Goal: Transaction & Acquisition: Purchase product/service

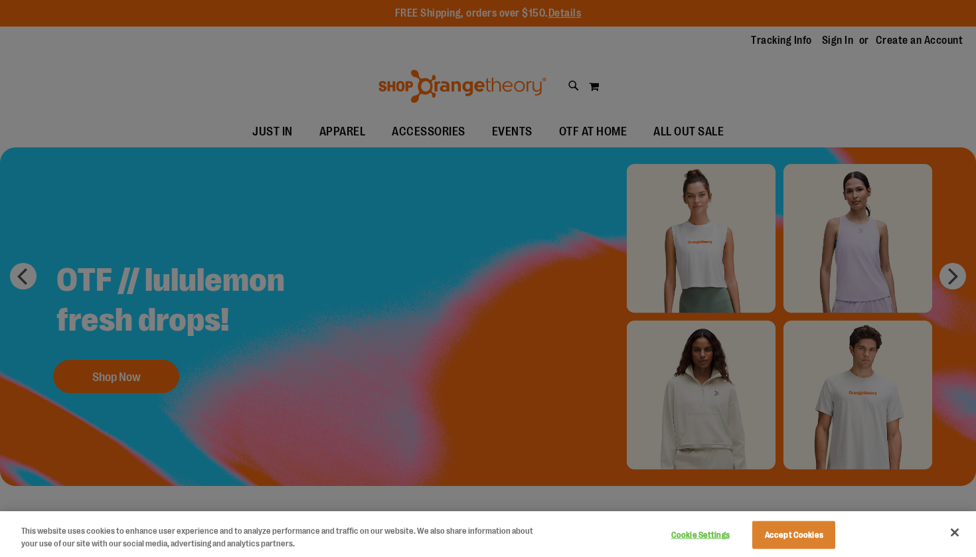
click at [818, 78] on div at bounding box center [488, 278] width 976 height 557
click at [829, 66] on div at bounding box center [488, 278] width 976 height 557
click at [790, 536] on button "Accept Cookies" at bounding box center [793, 535] width 83 height 28
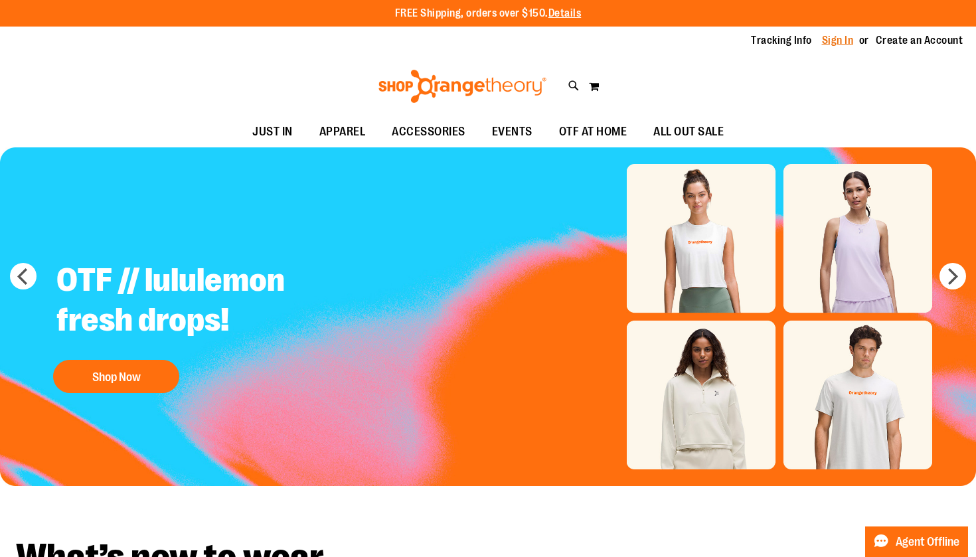
click at [838, 40] on link "Sign In" at bounding box center [838, 40] width 32 height 15
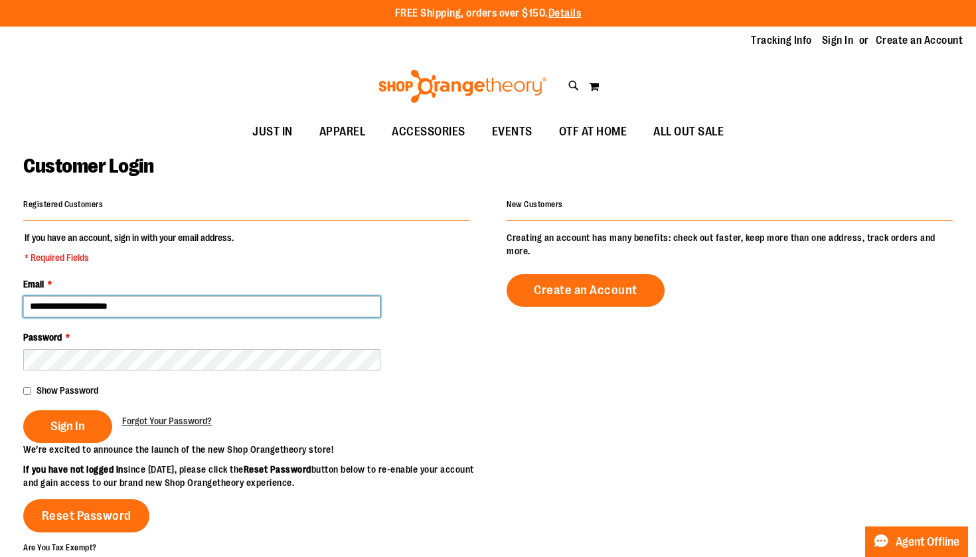
type input "**********"
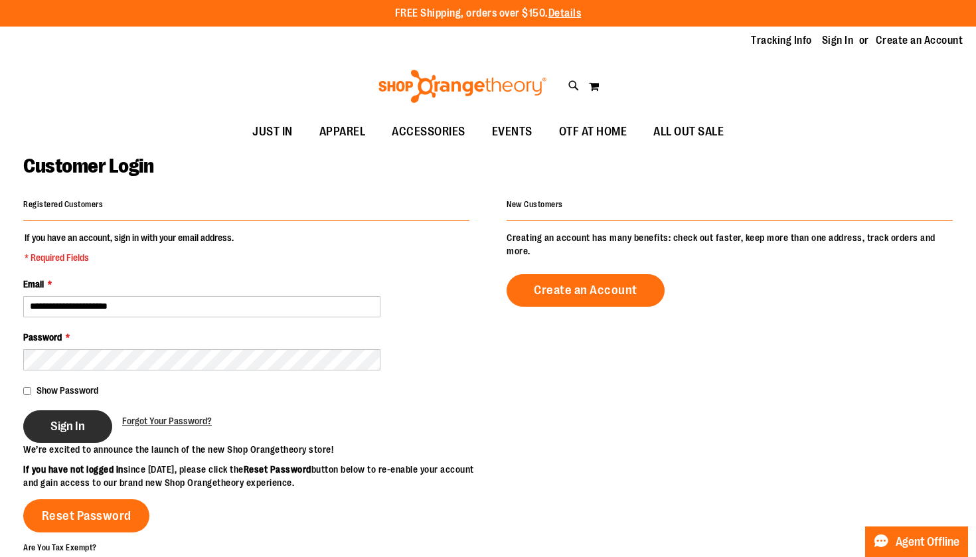
click at [61, 433] on button "Sign In" at bounding box center [67, 426] width 89 height 33
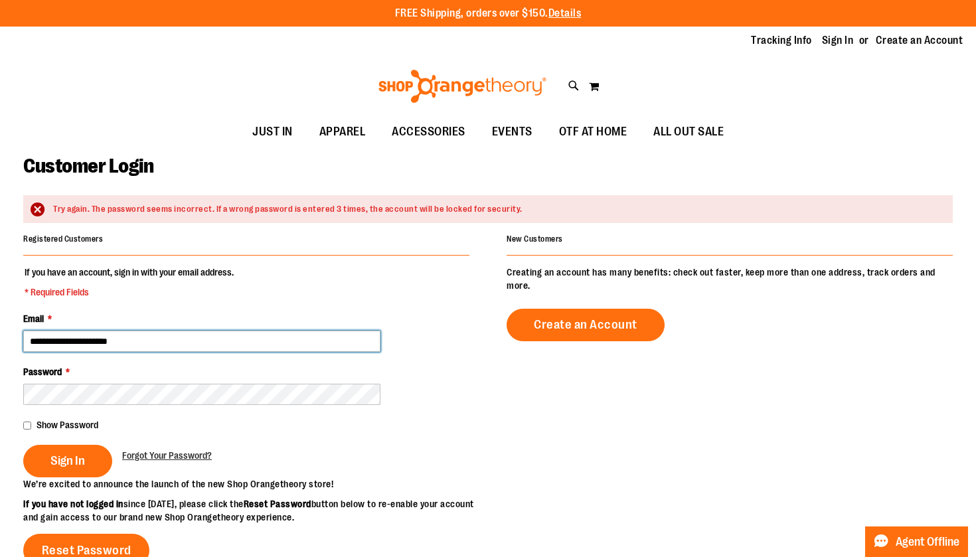
click at [121, 342] on input "**********" at bounding box center [201, 341] width 357 height 21
click at [119, 342] on input "**********" at bounding box center [201, 341] width 357 height 21
click at [118, 342] on input "**********" at bounding box center [201, 341] width 357 height 21
click at [365, 344] on input "**********" at bounding box center [201, 341] width 357 height 21
type input "**********"
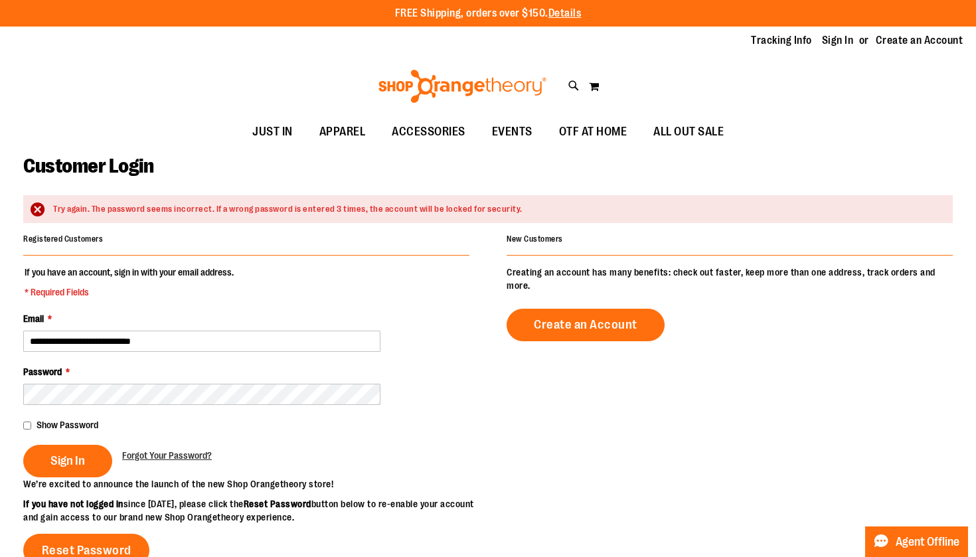
click at [75, 477] on fieldset "**********" at bounding box center [246, 371] width 446 height 212
click at [75, 463] on span "Sign In" at bounding box center [67, 460] width 35 height 15
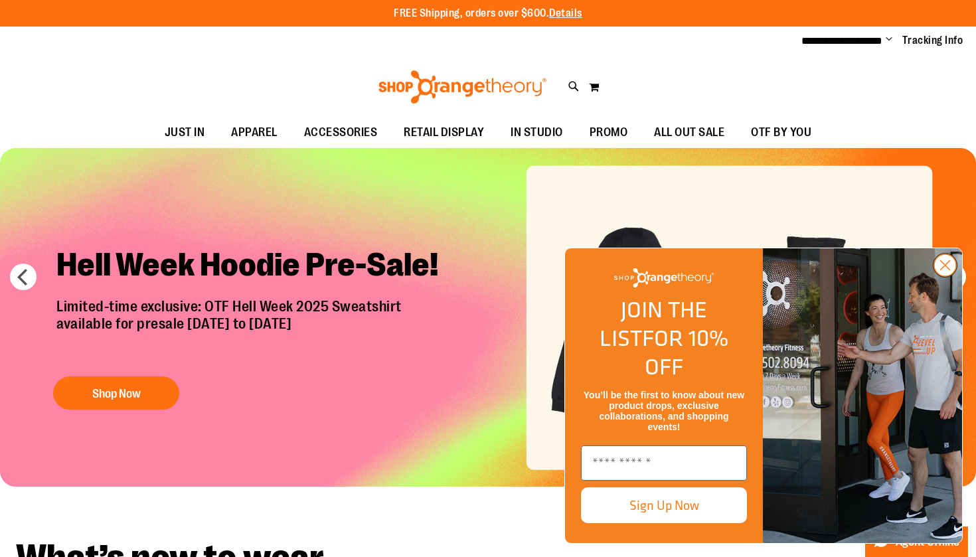
click at [948, 276] on circle "Close dialog" at bounding box center [945, 265] width 22 height 22
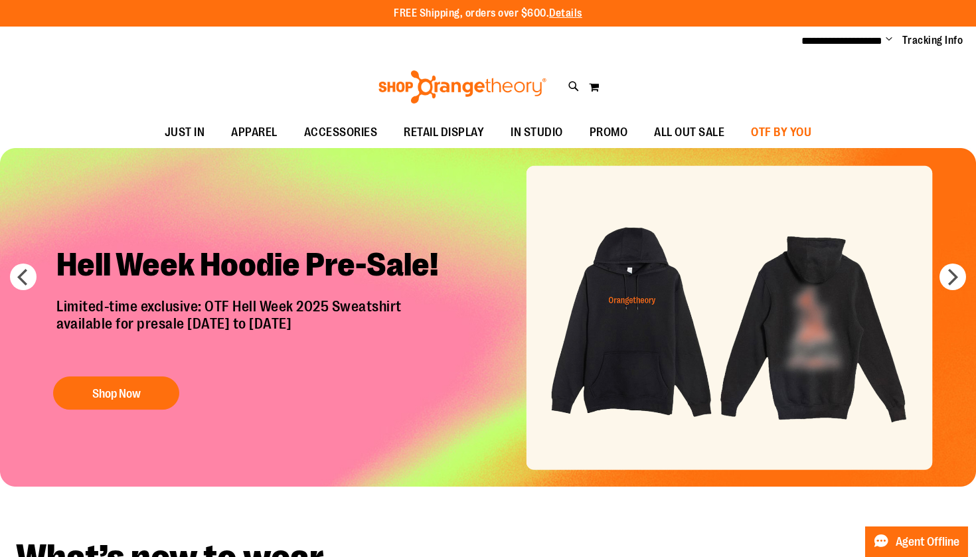
click at [775, 135] on span "OTF BY YOU" at bounding box center [781, 132] width 60 height 30
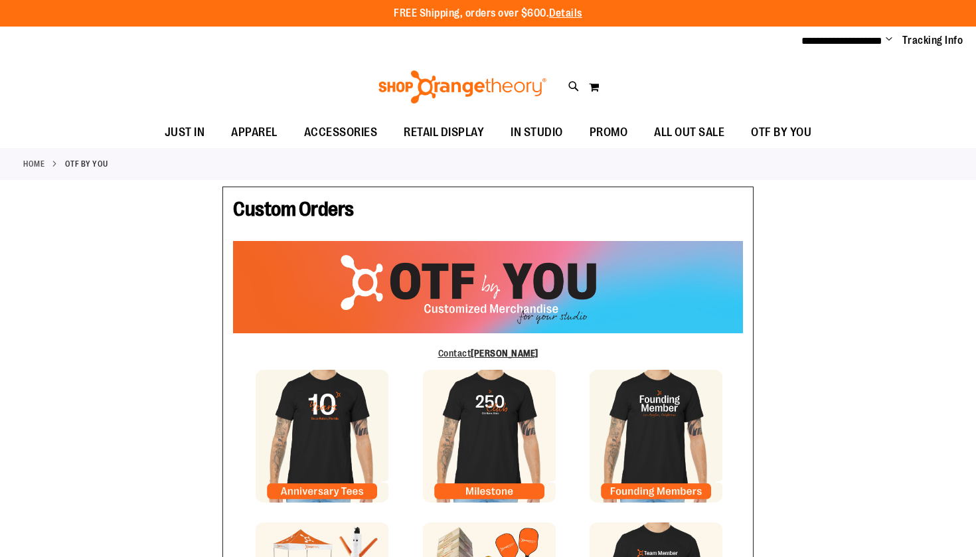
type input "****"
type input "*****"
type input "**********"
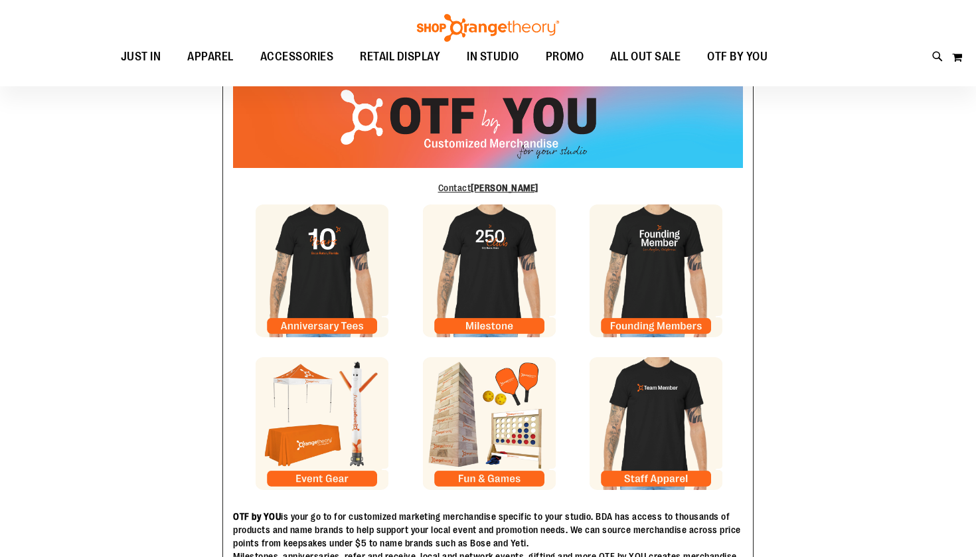
scroll to position [165, 0]
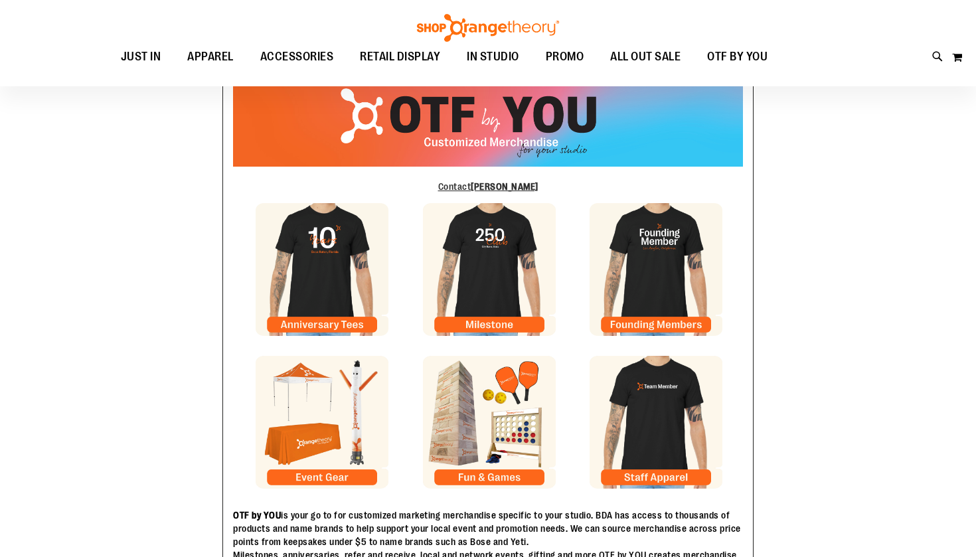
click at [506, 318] on img at bounding box center [489, 269] width 133 height 133
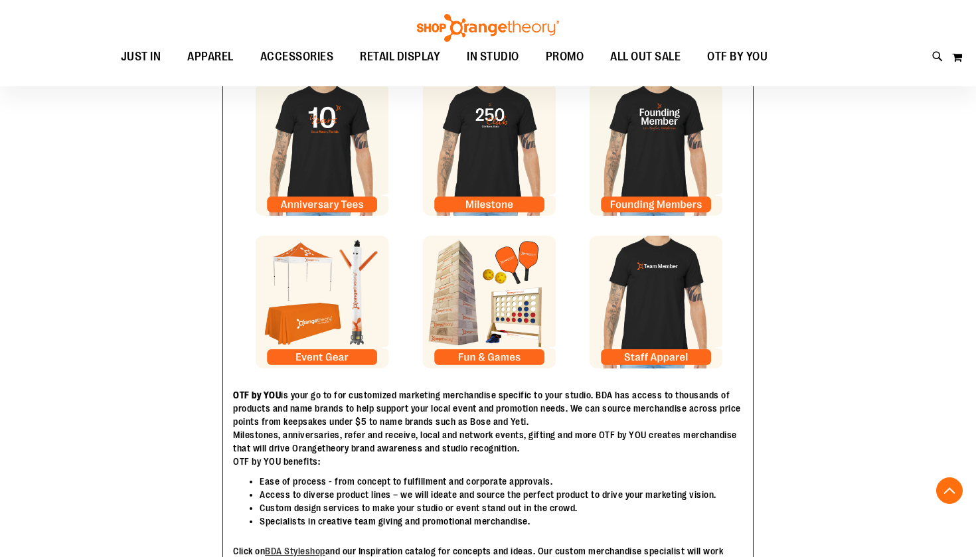
scroll to position [285, 0]
click at [496, 340] on img at bounding box center [489, 302] width 133 height 133
click at [323, 318] on img at bounding box center [322, 302] width 133 height 133
click at [649, 312] on img at bounding box center [655, 302] width 133 height 133
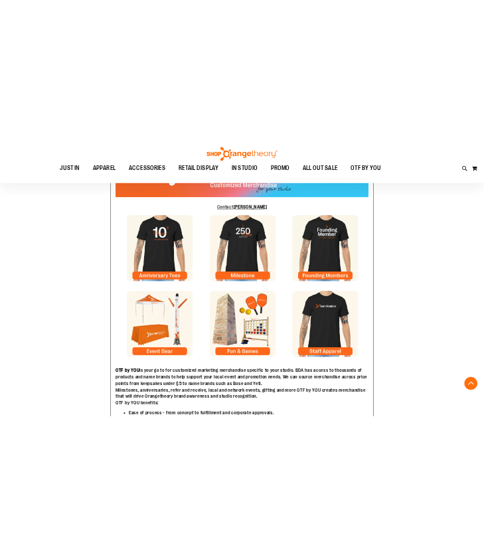
scroll to position [211, 0]
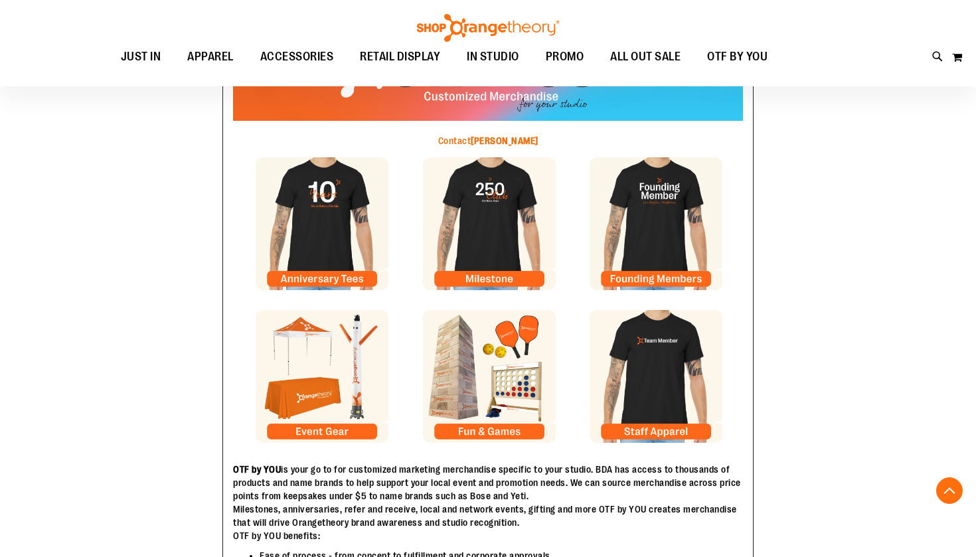
click at [490, 144] on b "Lindsey Spatola" at bounding box center [505, 140] width 68 height 11
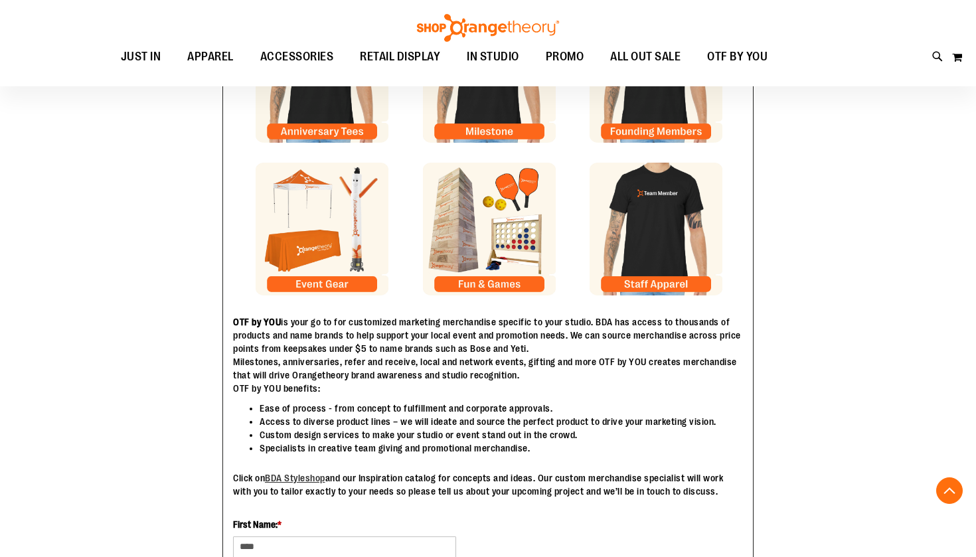
scroll to position [212, 0]
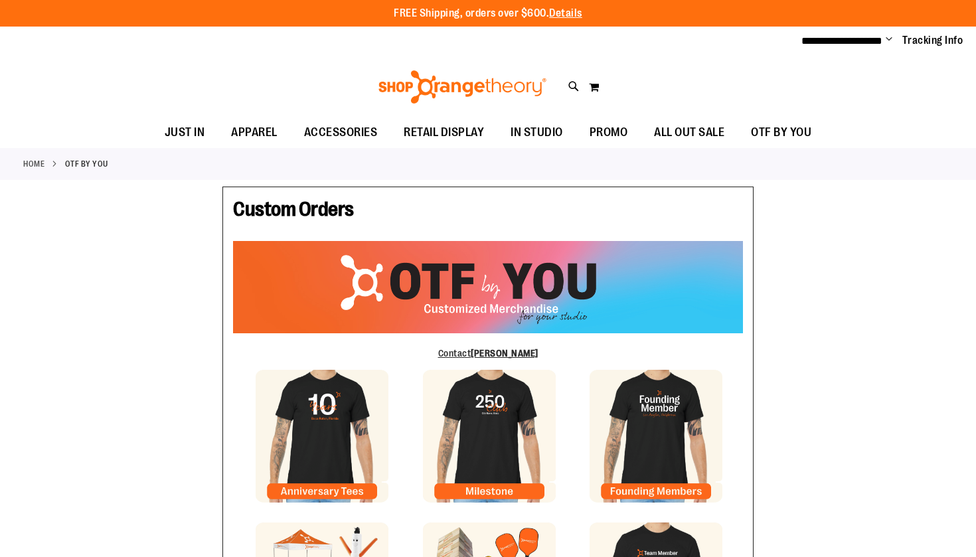
scroll to position [302, 0]
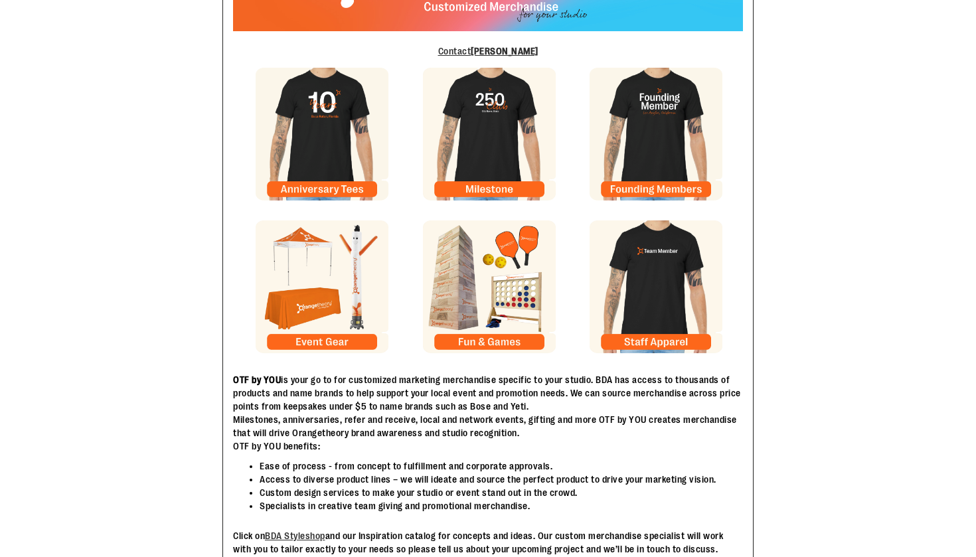
type input "****"
type input "*****"
type input "**********"
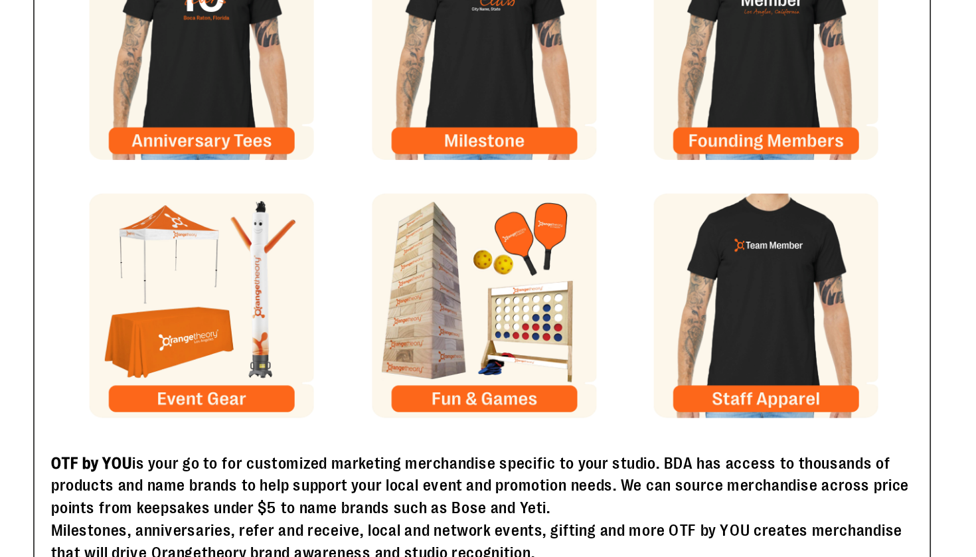
scroll to position [181, 0]
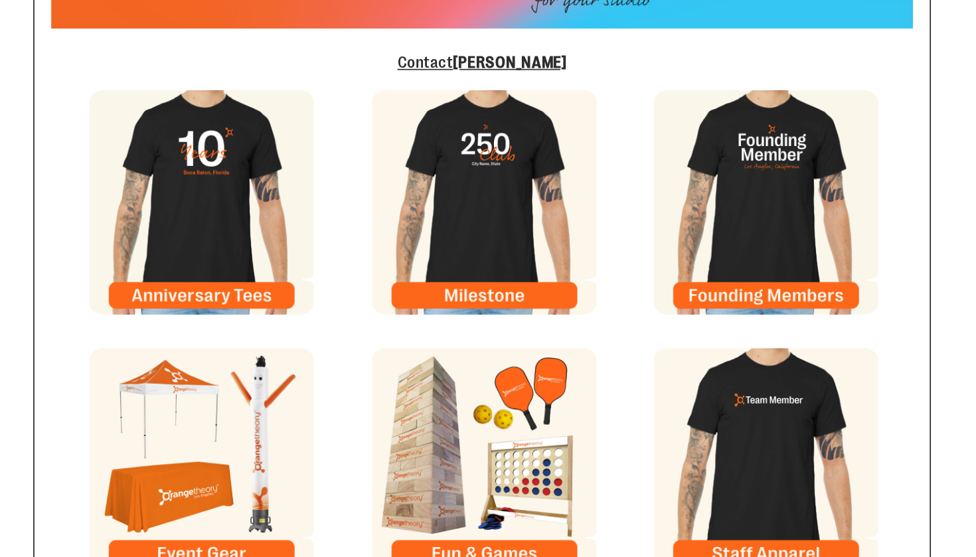
click at [423, 188] on img at bounding box center [489, 254] width 133 height 133
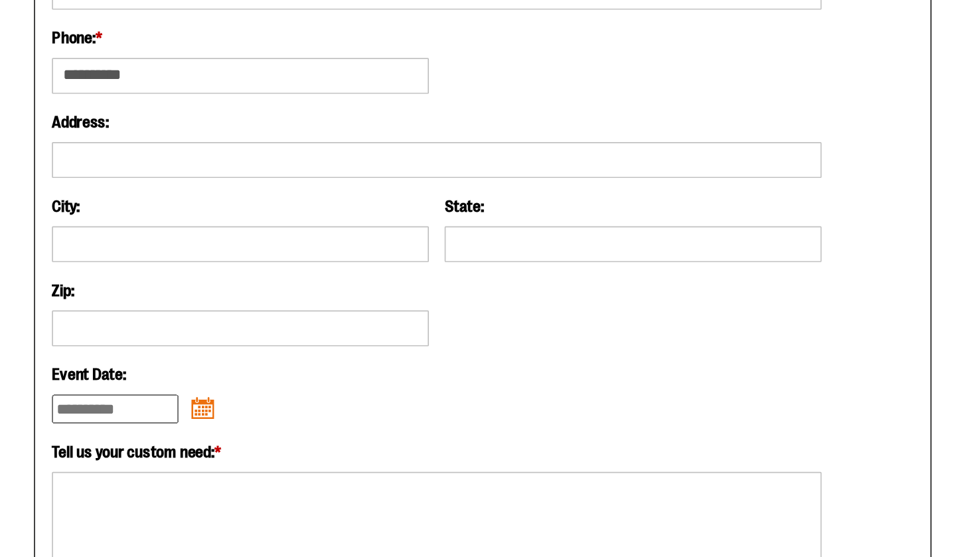
scroll to position [784, 0]
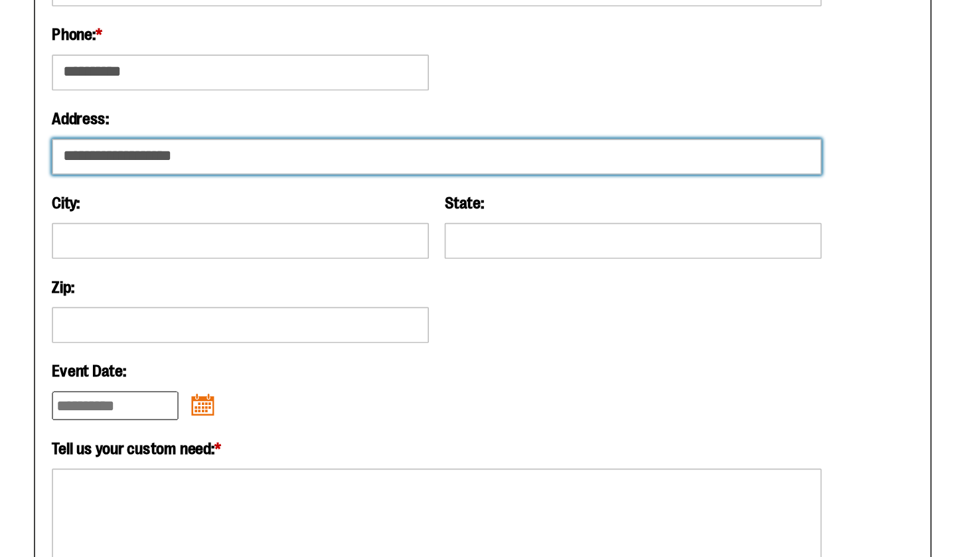
type input "**********"
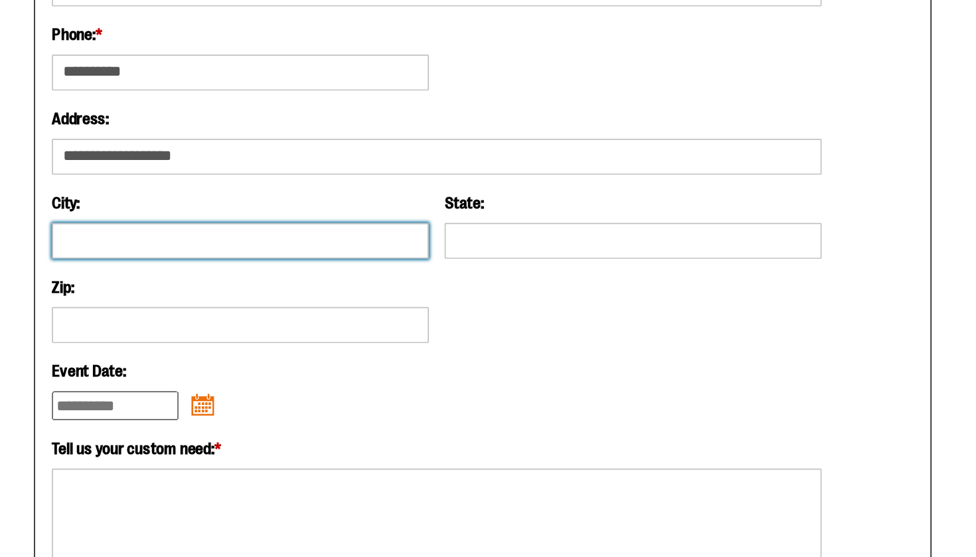
click at [233, 359] on input "City:" at bounding box center [344, 369] width 223 height 21
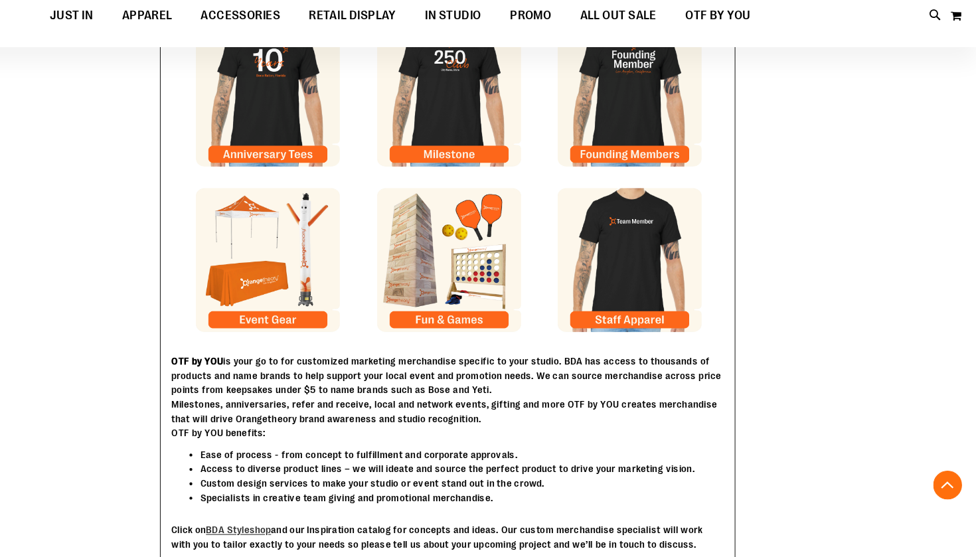
scroll to position [342, 0]
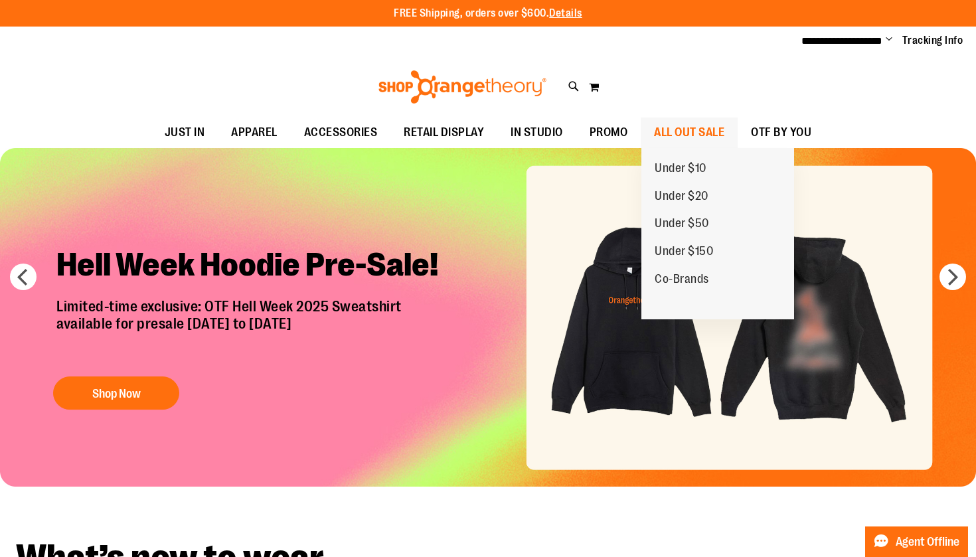
click at [662, 130] on span "ALL OUT SALE" at bounding box center [689, 132] width 70 height 30
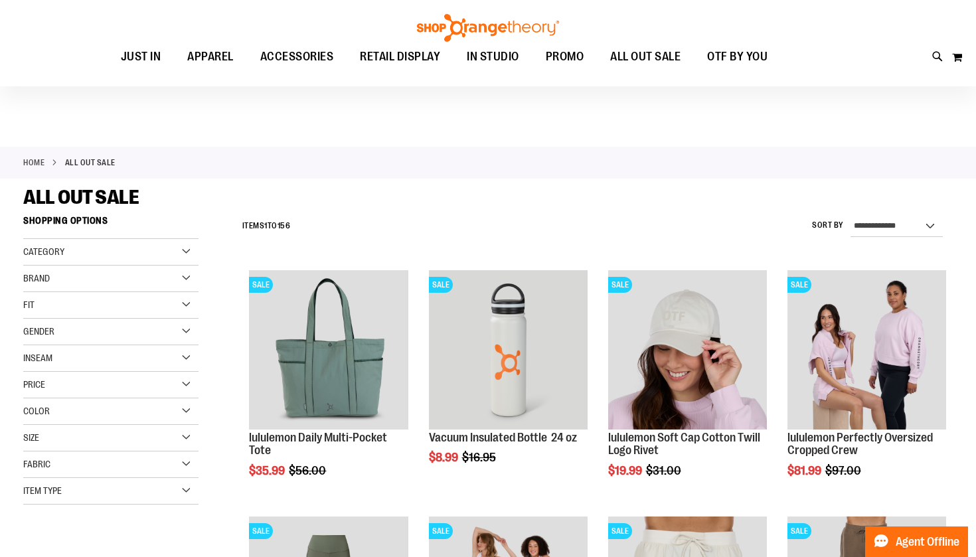
scroll to position [44, 0]
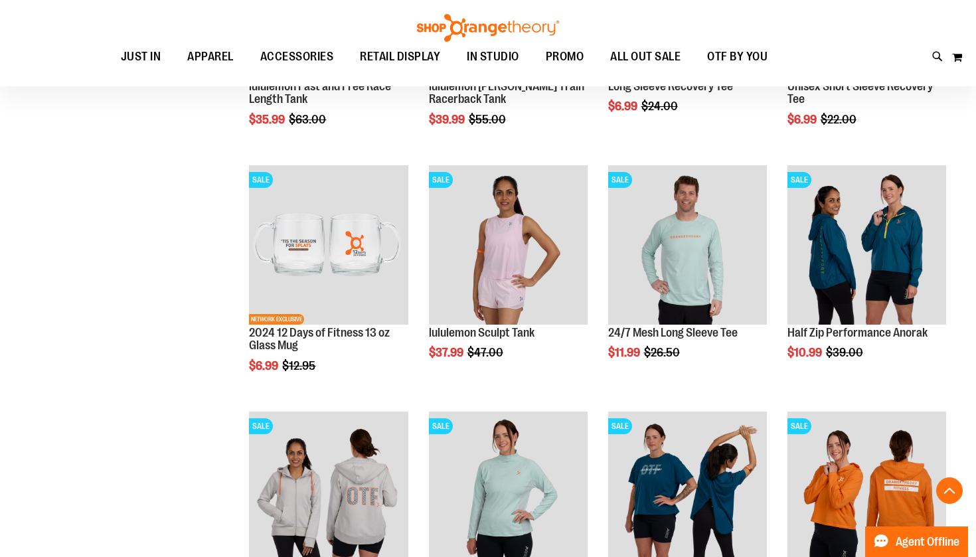
scroll to position [1099, 0]
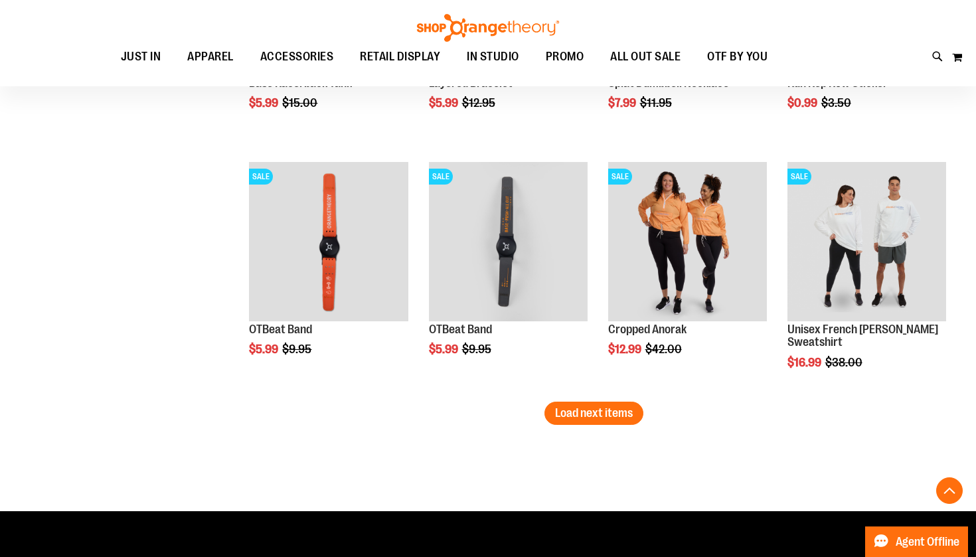
scroll to position [2078, 0]
click at [611, 407] on span "Load next items" at bounding box center [594, 412] width 78 height 13
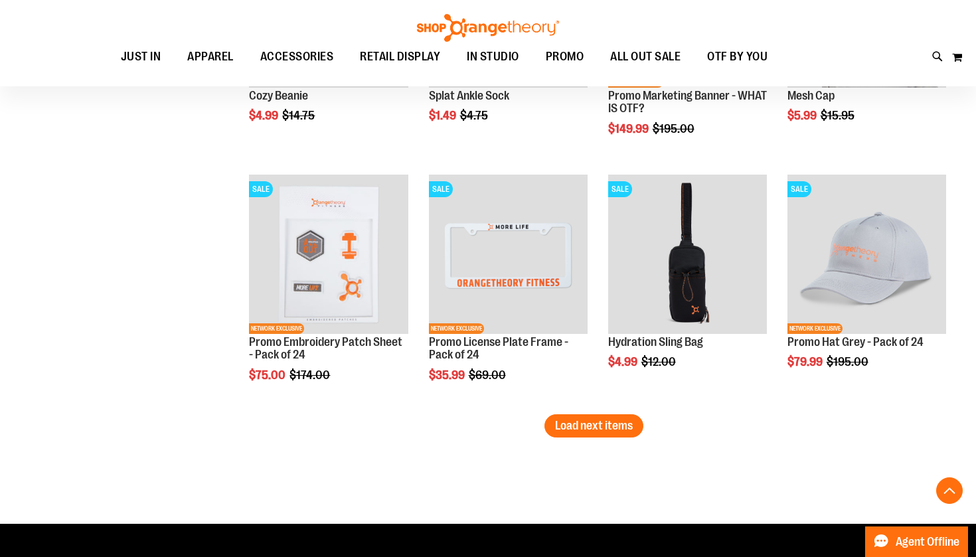
scroll to position [2807, 0]
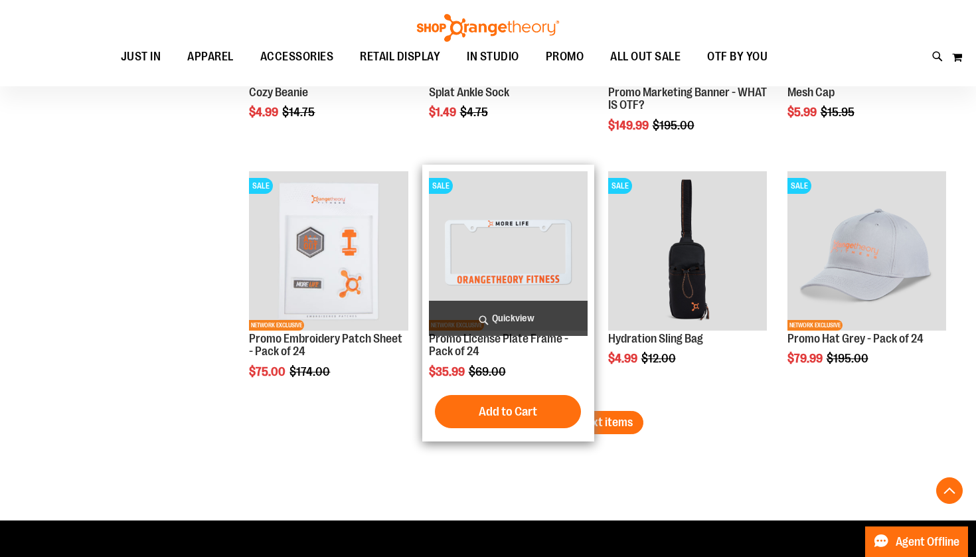
click at [491, 184] on img "product" at bounding box center [508, 250] width 159 height 159
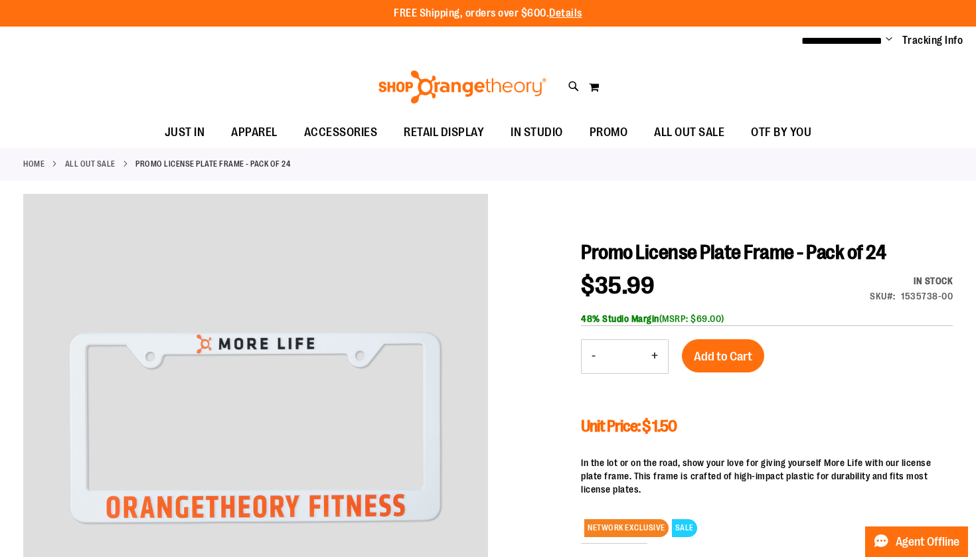
drag, startPoint x: 732, startPoint y: 315, endPoint x: 664, endPoint y: 316, distance: 67.7
click at [664, 316] on div "48% Studio Margin (MSRP: $69.00)" at bounding box center [767, 318] width 372 height 13
click at [504, 355] on div at bounding box center [487, 441] width 929 height 494
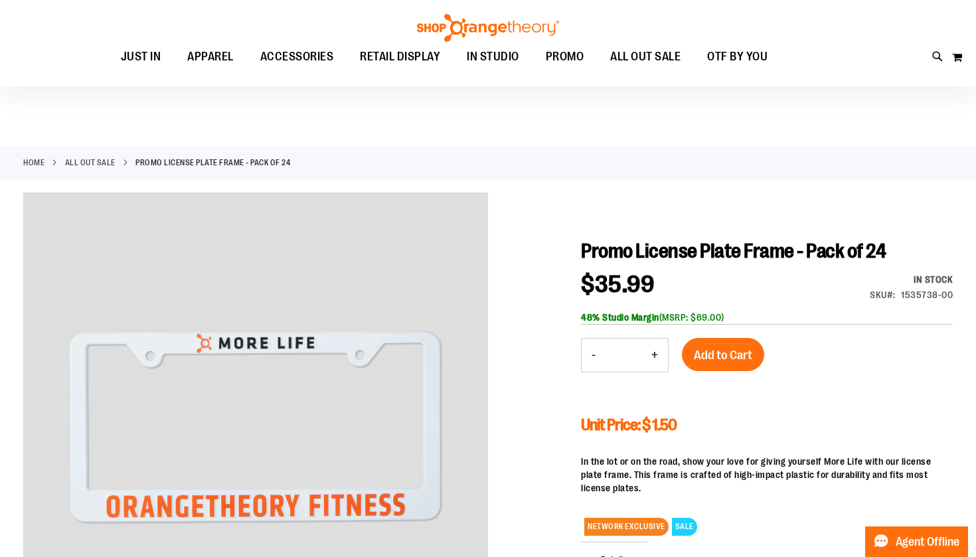
scroll to position [34, 0]
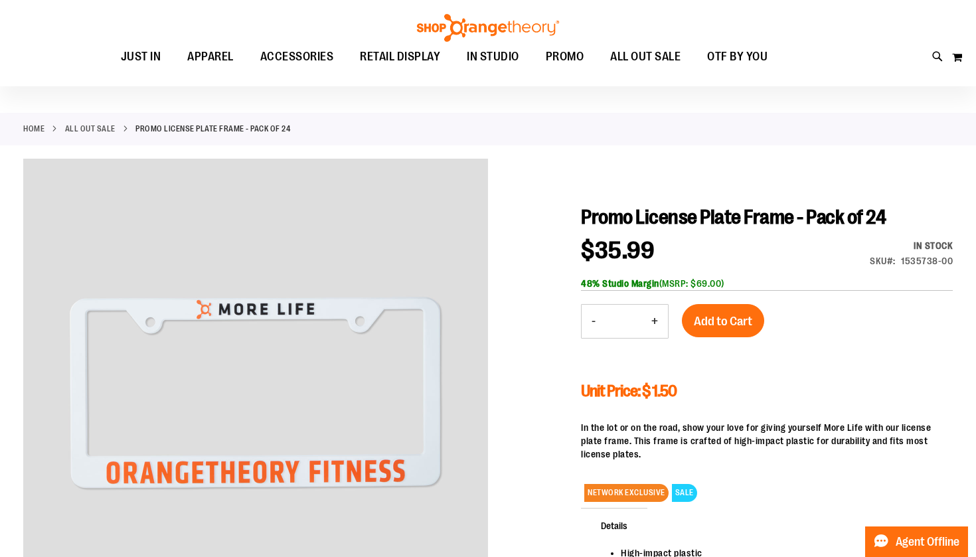
drag, startPoint x: 732, startPoint y: 283, endPoint x: 686, endPoint y: 287, distance: 46.6
click at [686, 287] on div "48% Studio Margin (MSRP: $69.00)" at bounding box center [767, 283] width 372 height 13
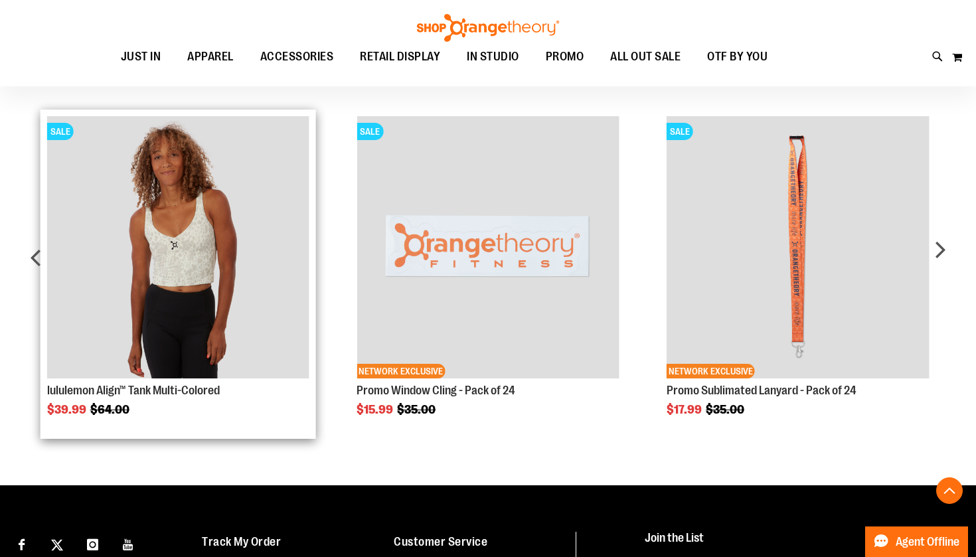
scroll to position [664, 0]
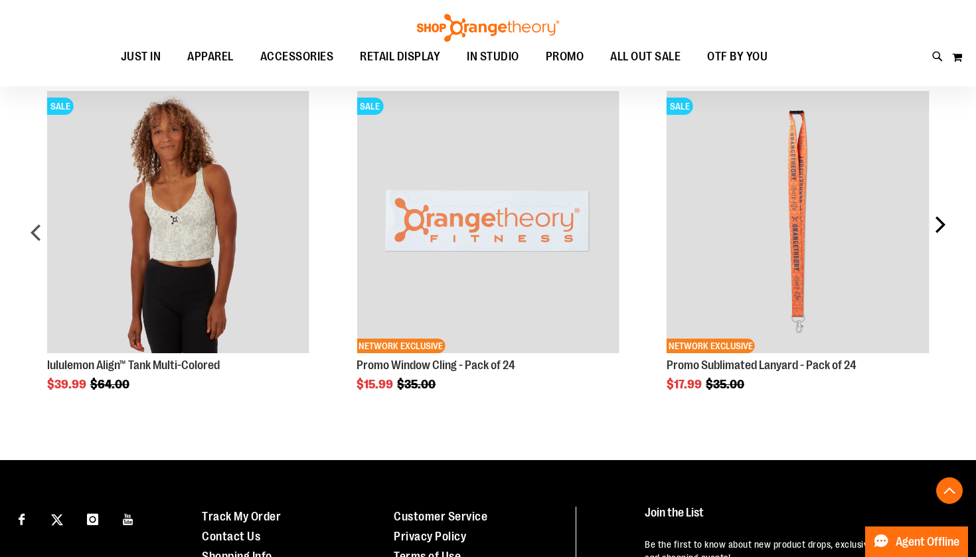
click at [943, 228] on div "next" at bounding box center [939, 237] width 27 height 332
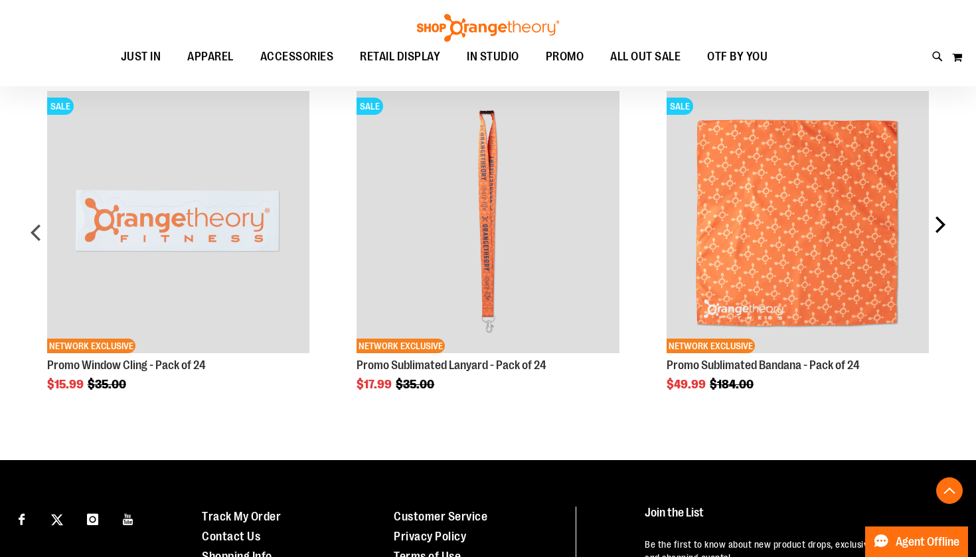
click at [932, 222] on div "next" at bounding box center [939, 237] width 27 height 332
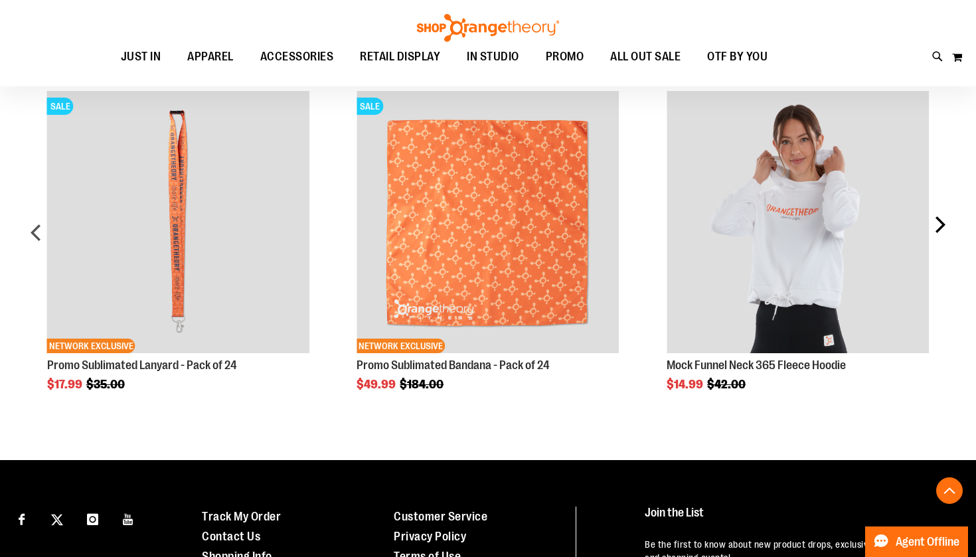
click at [945, 216] on div "next" at bounding box center [939, 237] width 27 height 332
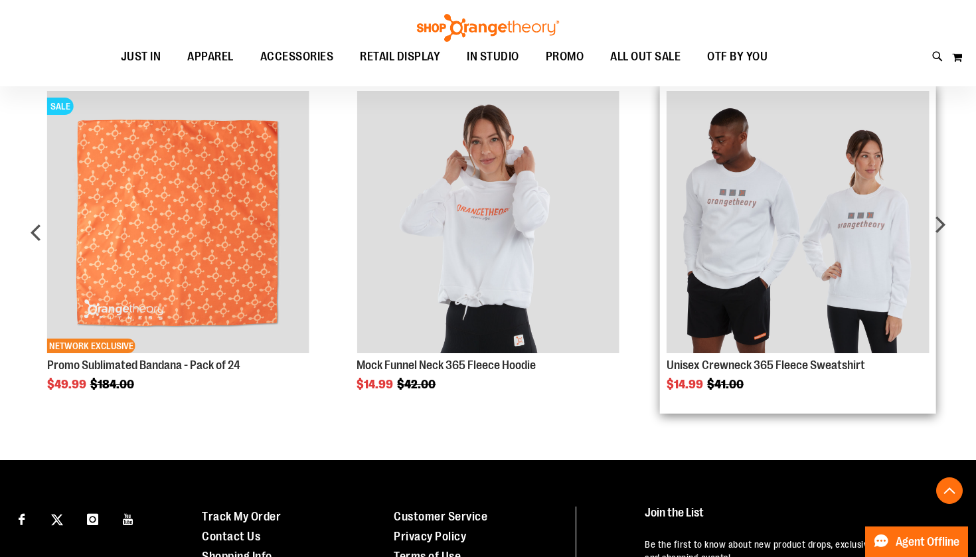
click at [793, 295] on img "Product Page Link" at bounding box center [797, 222] width 262 height 262
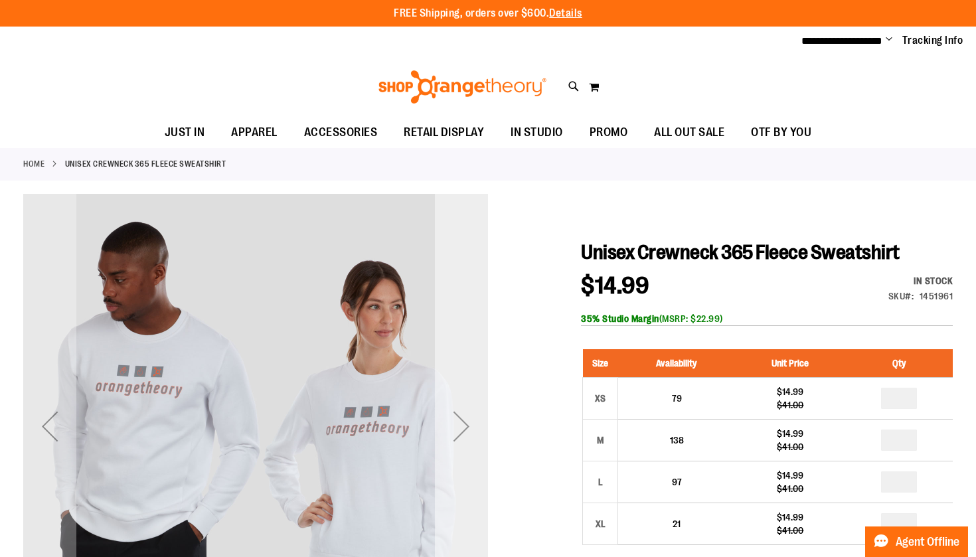
click at [470, 424] on div "Next" at bounding box center [461, 426] width 53 height 53
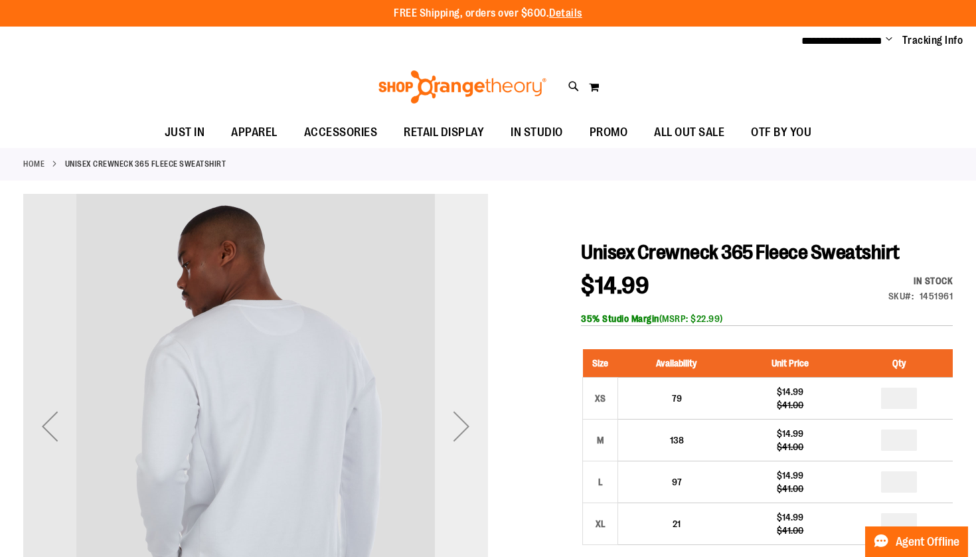
click at [470, 424] on div "Next" at bounding box center [461, 426] width 53 height 53
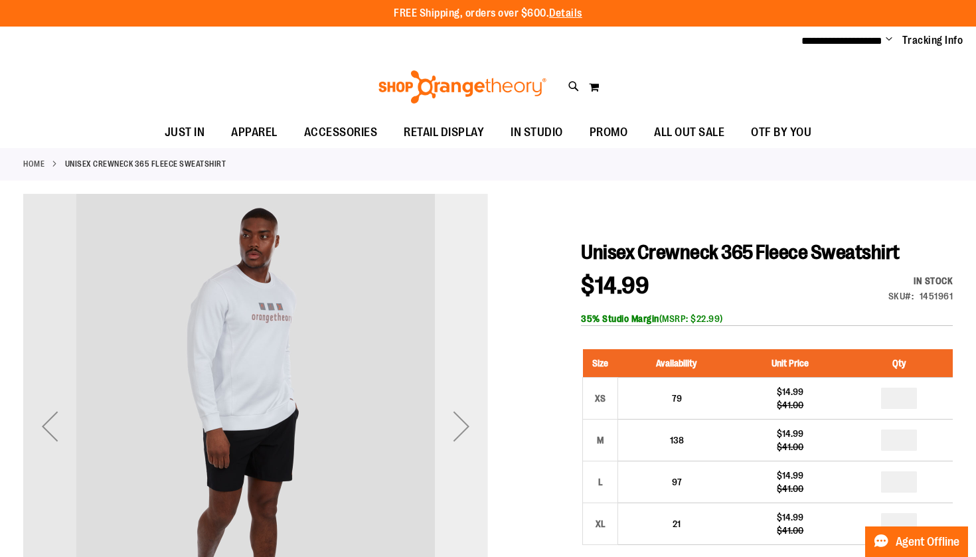
click at [470, 424] on div "Next" at bounding box center [461, 426] width 53 height 53
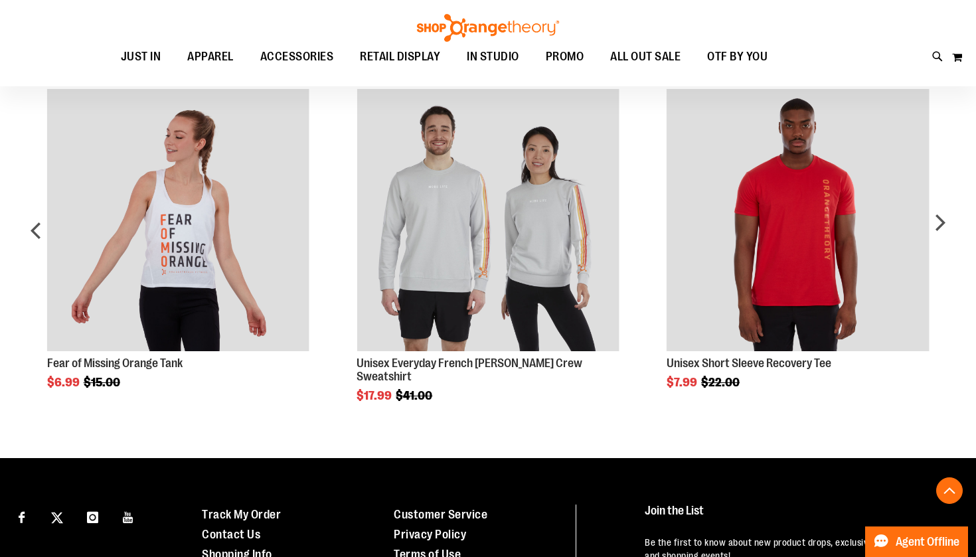
scroll to position [1095, 0]
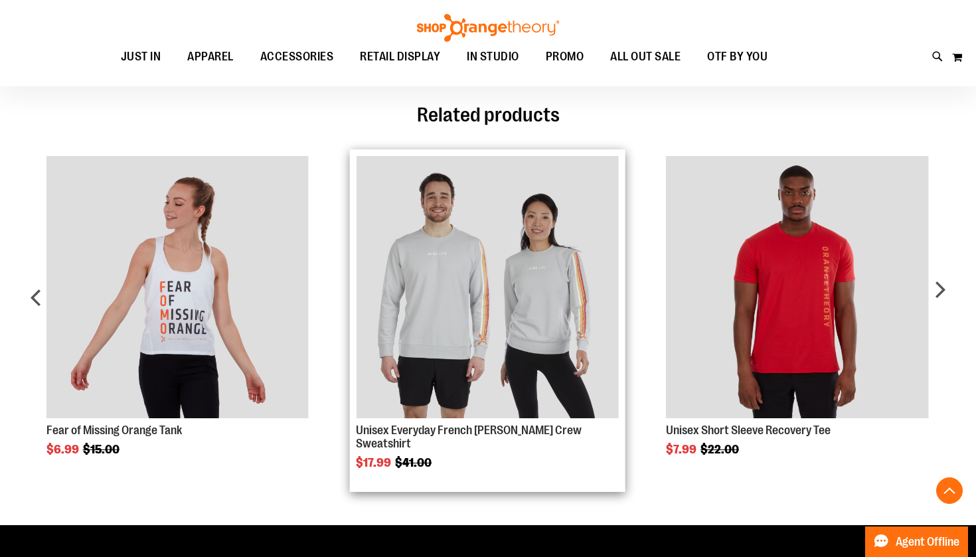
click at [464, 343] on img "Product Page Link" at bounding box center [487, 287] width 262 height 262
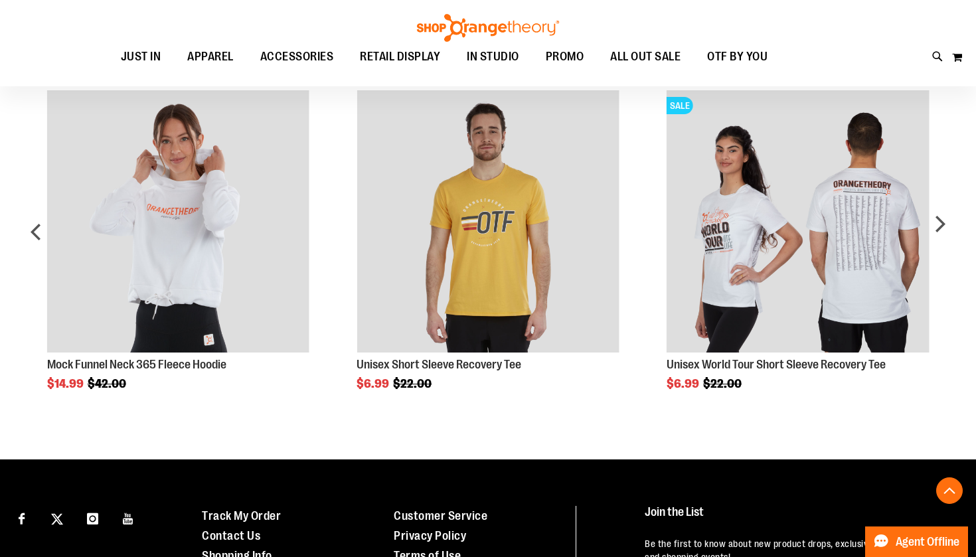
scroll to position [1231, 0]
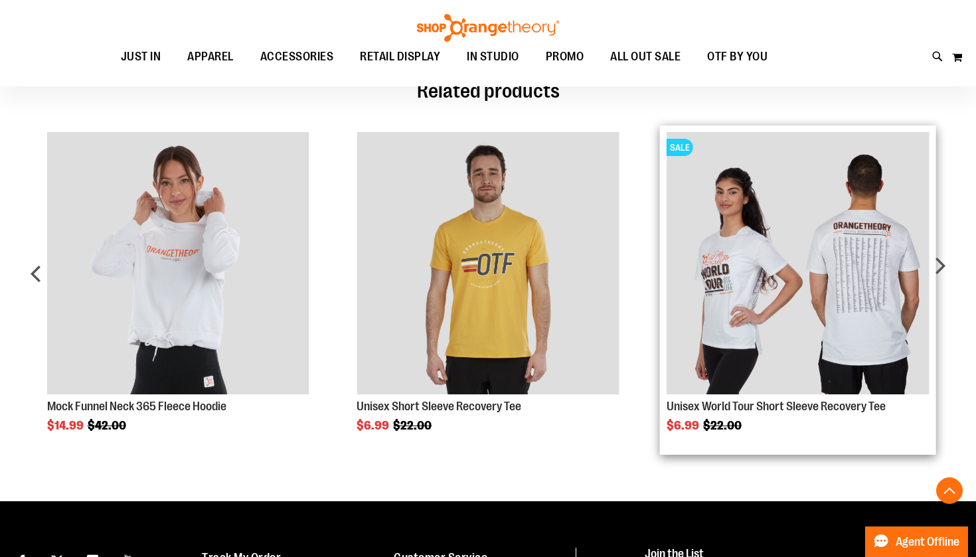
click at [843, 307] on img "Product Page Link" at bounding box center [797, 263] width 262 height 262
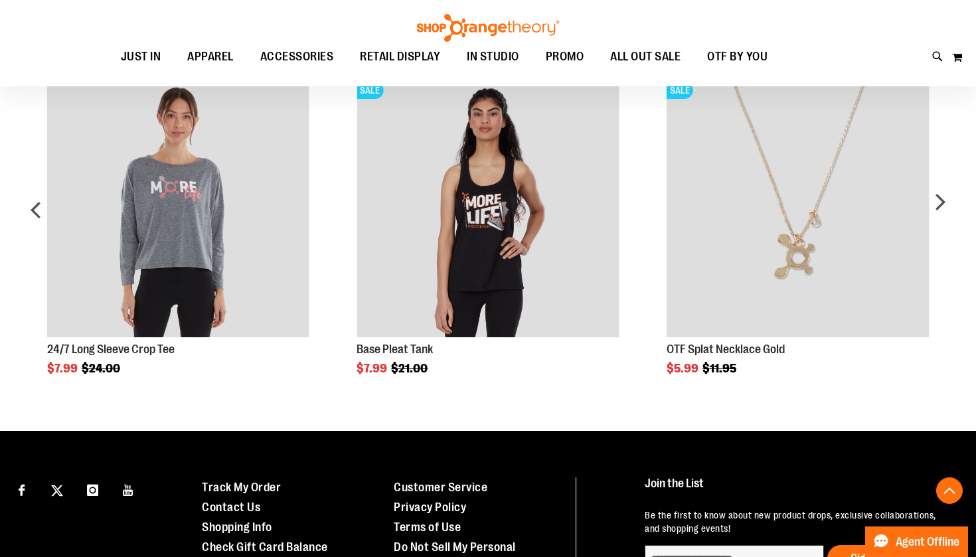
scroll to position [869, 0]
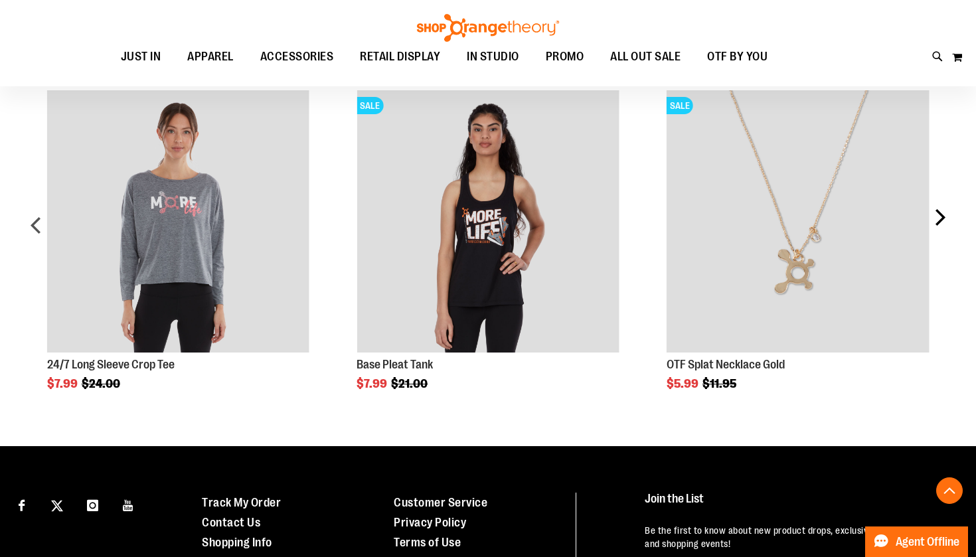
click at [934, 237] on div "next" at bounding box center [939, 229] width 27 height 319
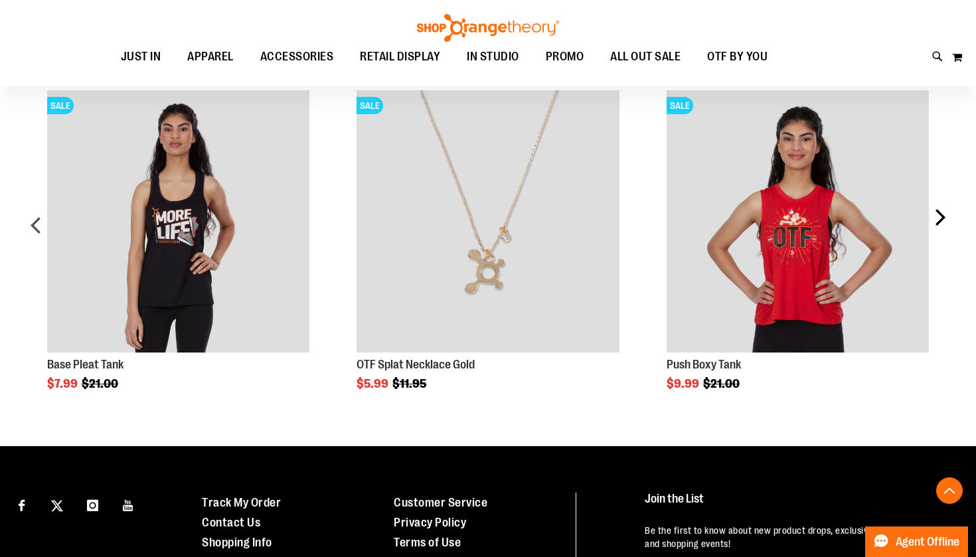
click at [940, 238] on div "next" at bounding box center [939, 229] width 27 height 319
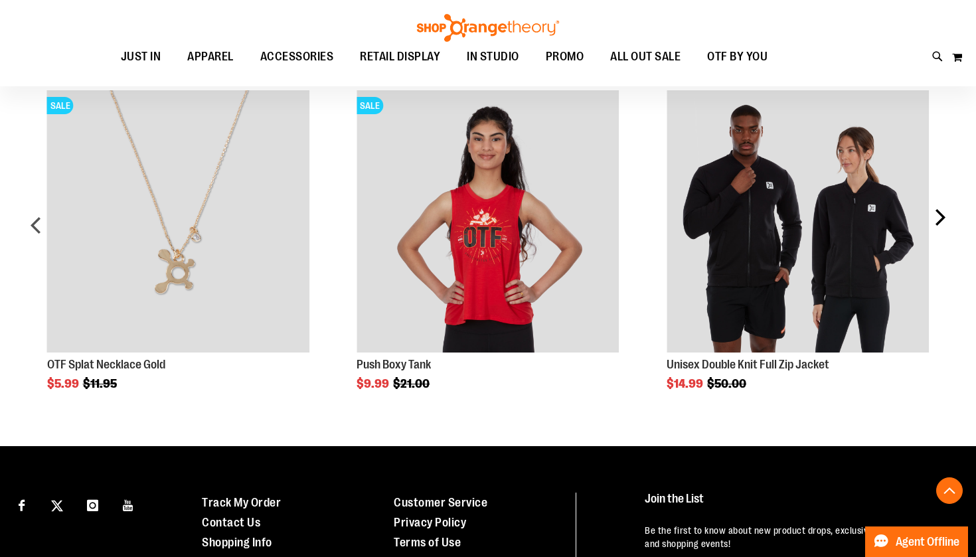
click at [938, 239] on div "next" at bounding box center [939, 229] width 27 height 319
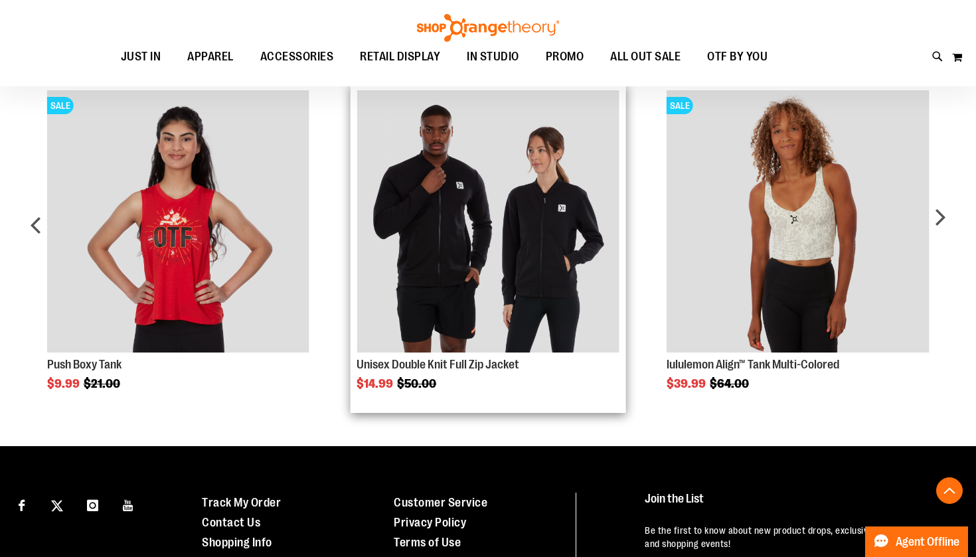
click at [538, 257] on img "Product Page Link" at bounding box center [487, 221] width 262 height 262
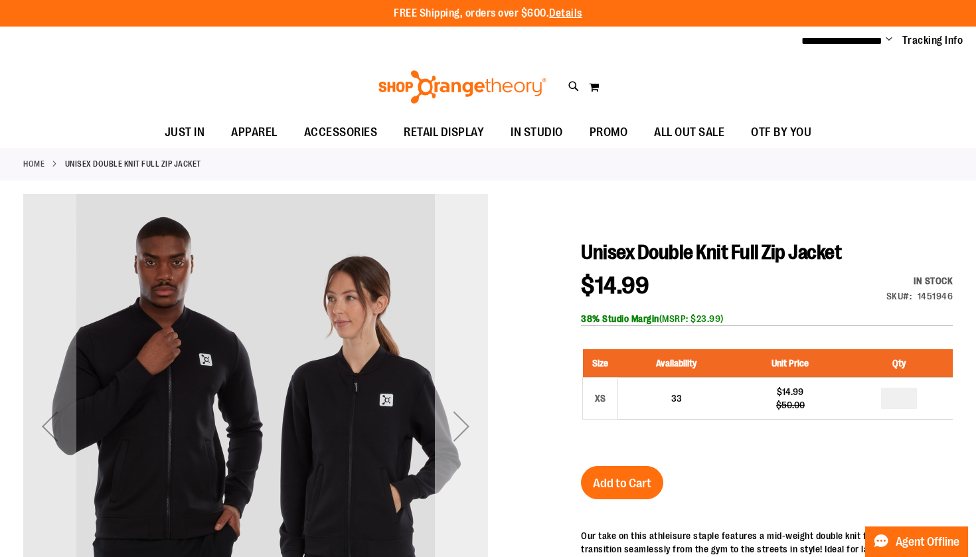
click at [465, 429] on div "Next" at bounding box center [461, 426] width 53 height 53
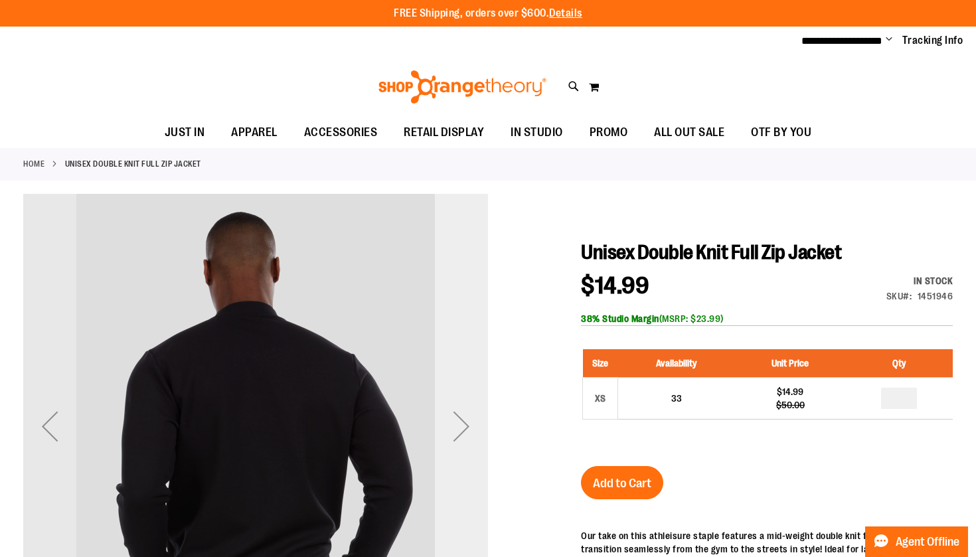
click at [465, 429] on div "Next" at bounding box center [461, 426] width 53 height 53
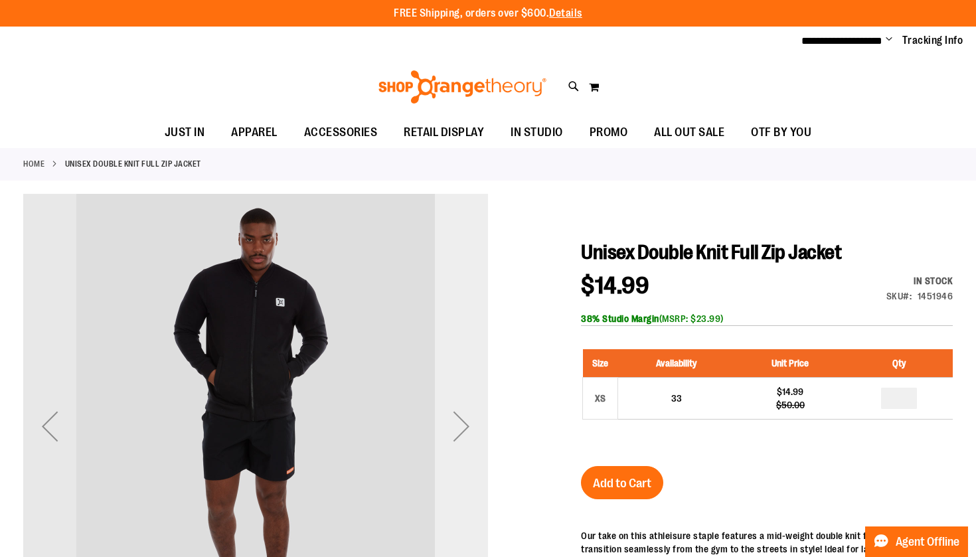
click at [465, 429] on div "Next" at bounding box center [461, 426] width 53 height 53
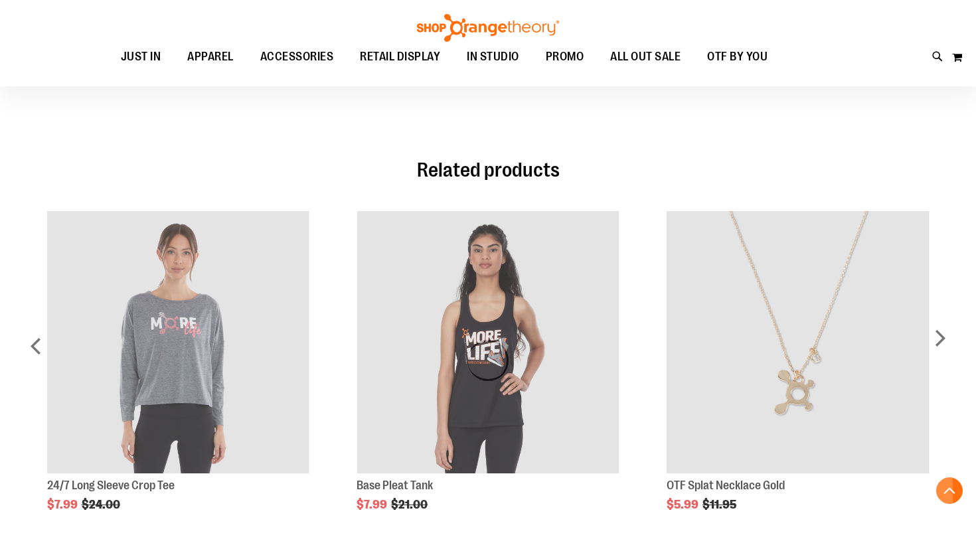
scroll to position [857, 0]
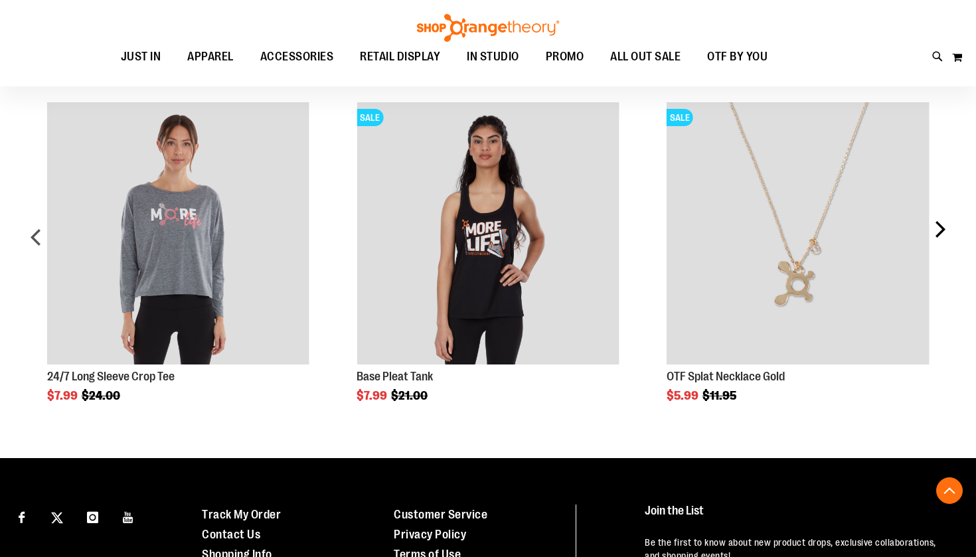
click at [936, 265] on div "next" at bounding box center [939, 241] width 27 height 319
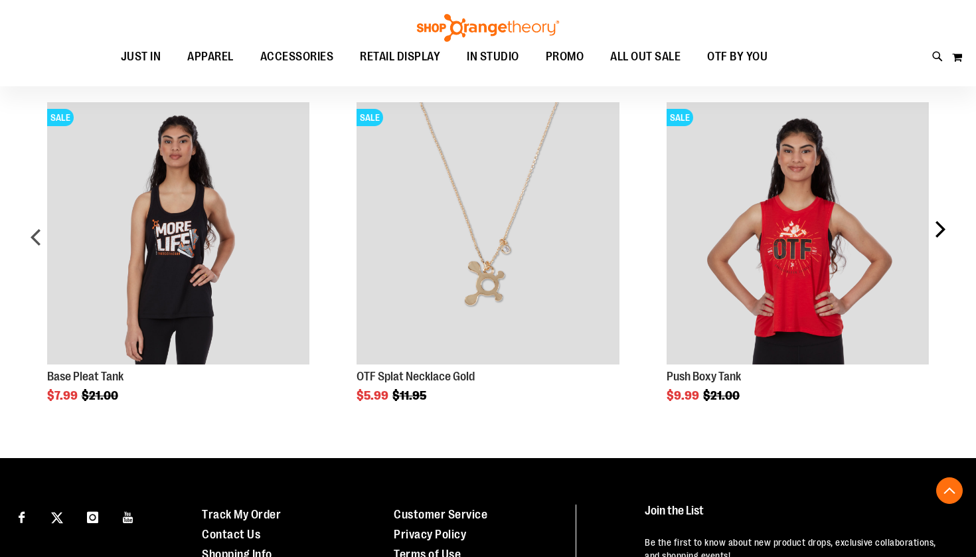
click at [936, 265] on div "next" at bounding box center [939, 241] width 27 height 319
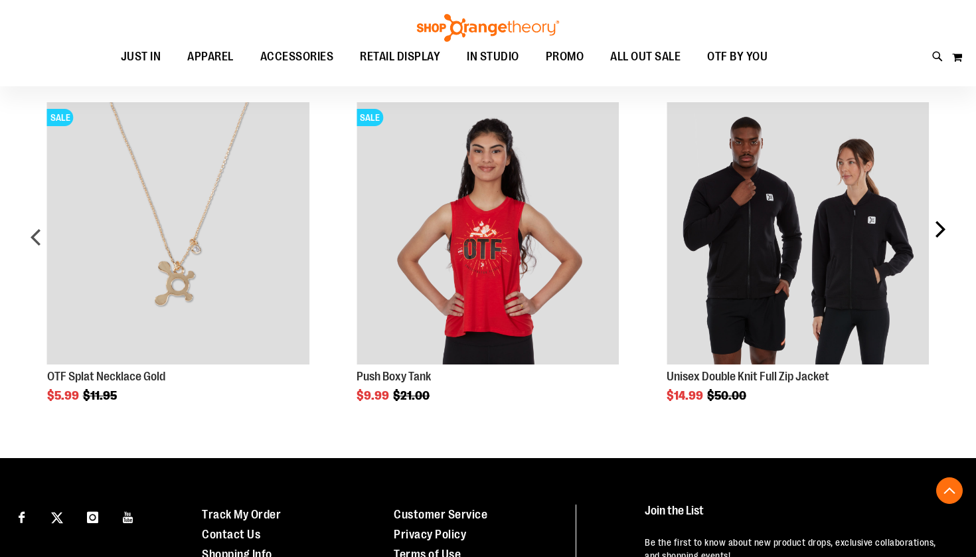
click at [936, 265] on div "next" at bounding box center [939, 241] width 27 height 319
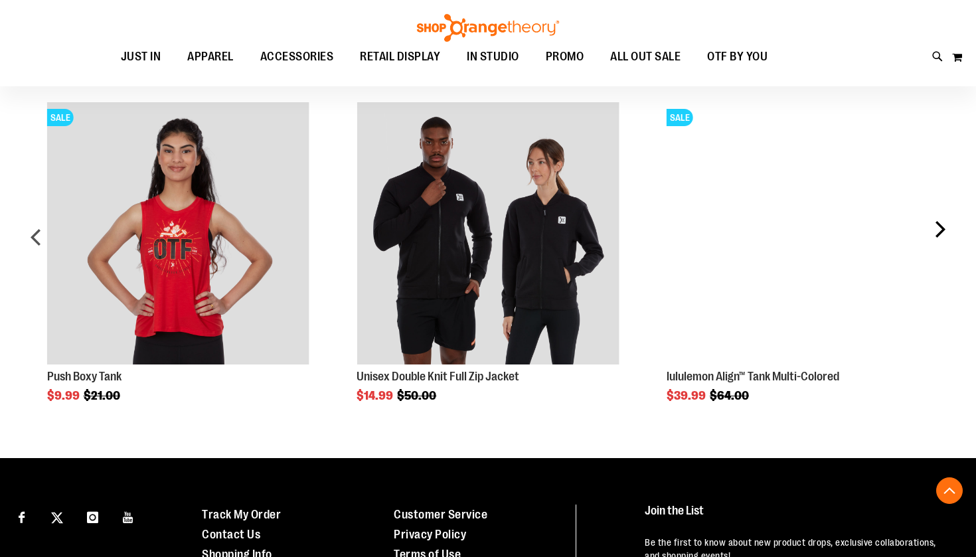
click at [936, 265] on div "next" at bounding box center [939, 241] width 27 height 319
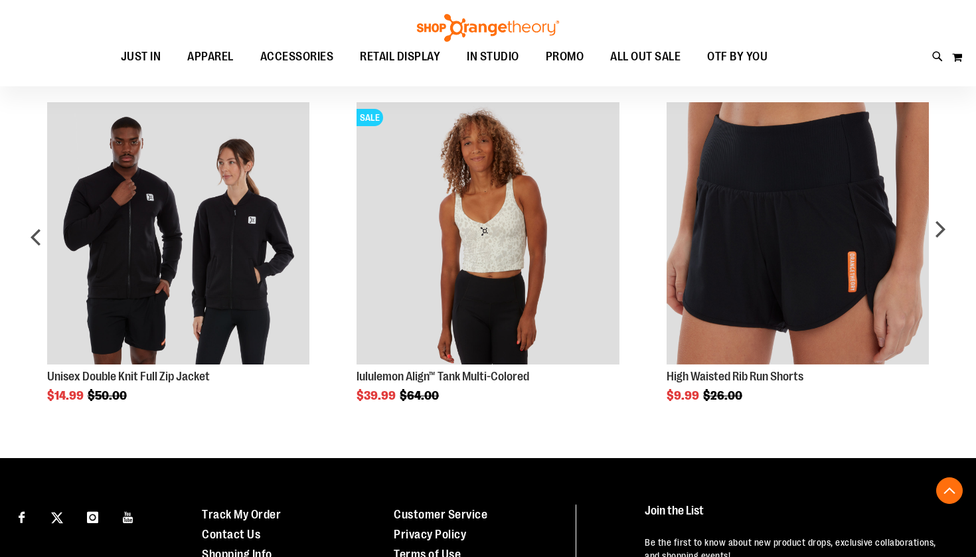
click at [790, 72] on h2 "Related products" at bounding box center [487, 60] width 929 height 21
click at [947, 253] on div "next" at bounding box center [939, 241] width 27 height 319
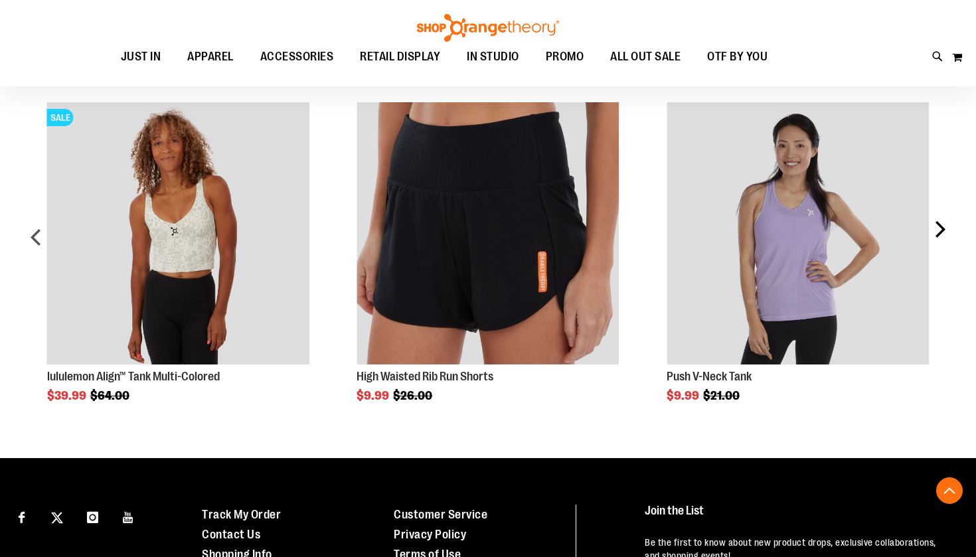
click at [932, 249] on div "next" at bounding box center [939, 241] width 27 height 319
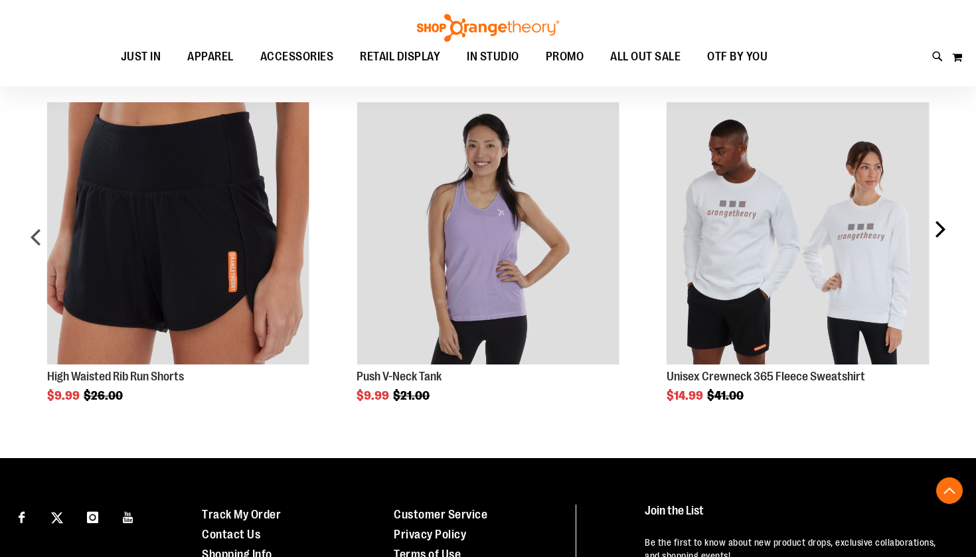
click at [932, 249] on div "next" at bounding box center [939, 241] width 27 height 319
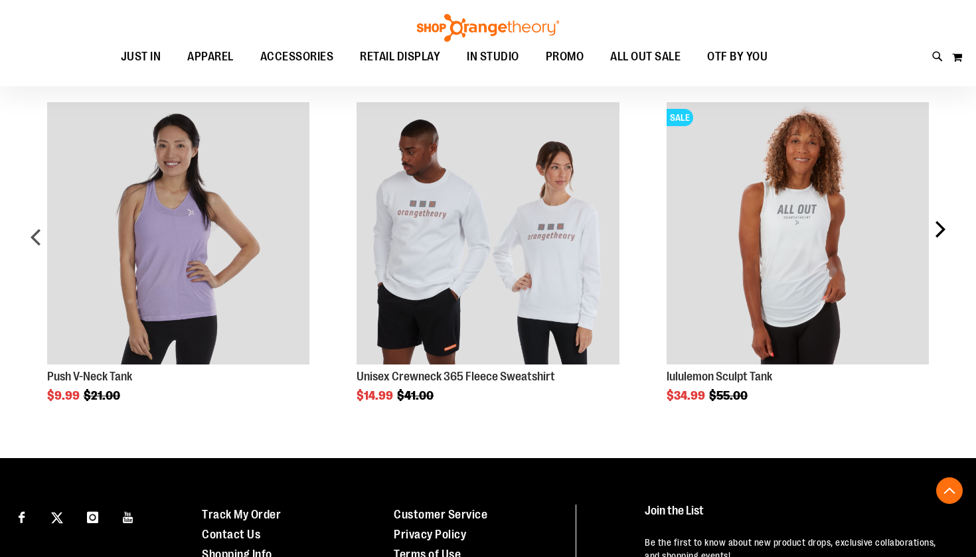
click at [938, 253] on div "next" at bounding box center [939, 241] width 27 height 319
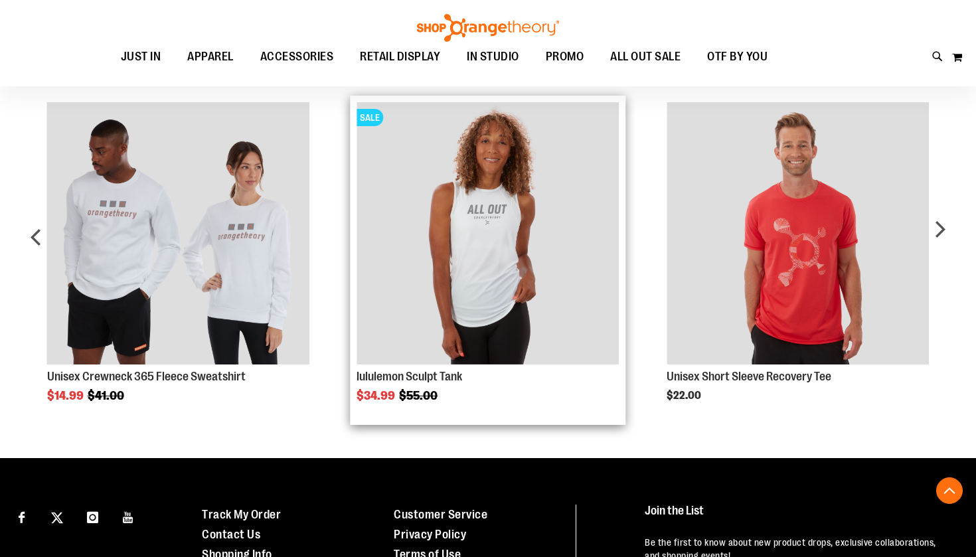
click at [522, 265] on img "Product Page Link" at bounding box center [487, 233] width 262 height 262
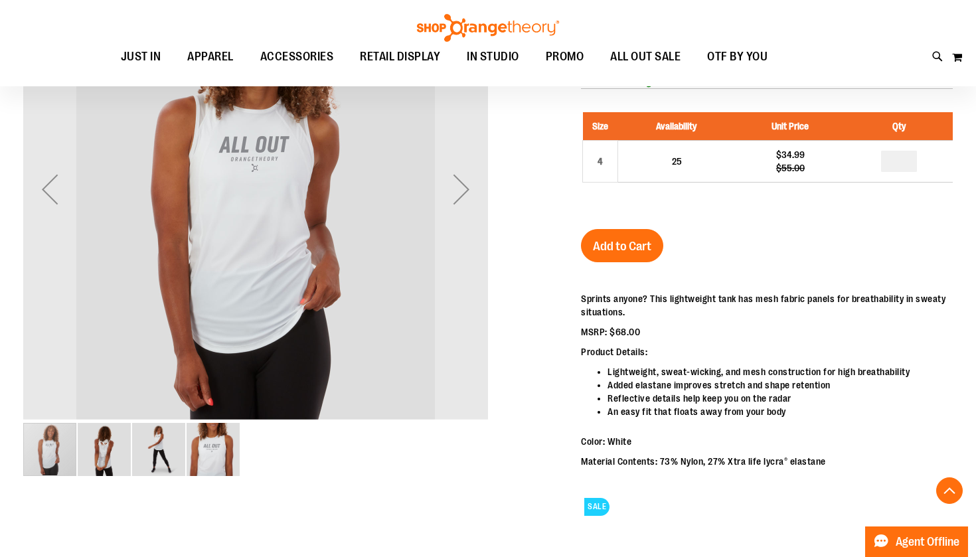
scroll to position [236, 0]
click at [453, 199] on div "Next" at bounding box center [461, 188] width 53 height 53
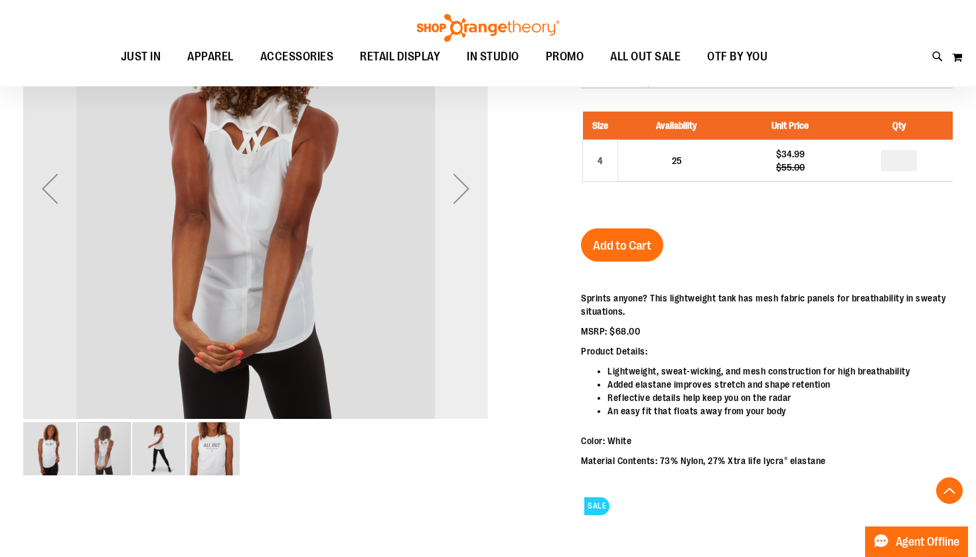
click at [453, 199] on div "Next" at bounding box center [461, 188] width 53 height 53
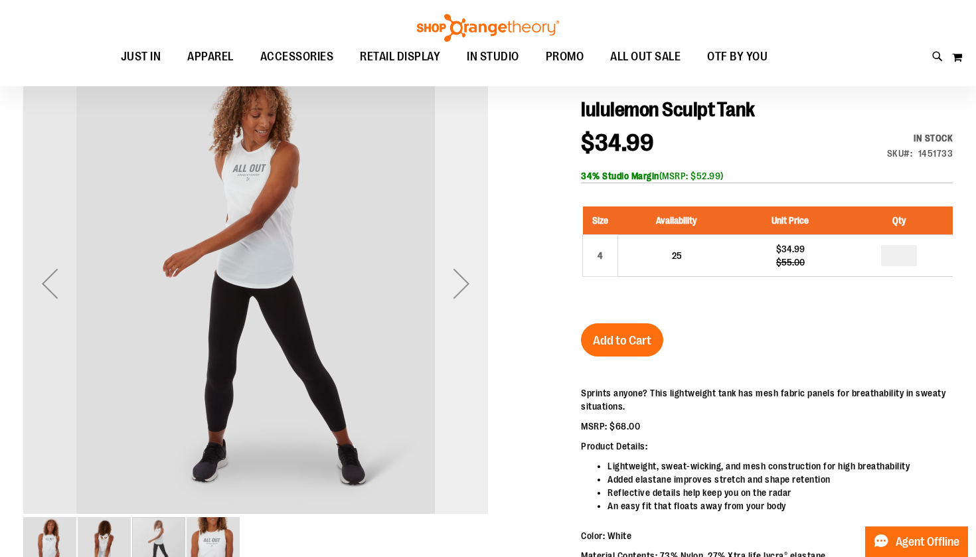
scroll to position [134, 0]
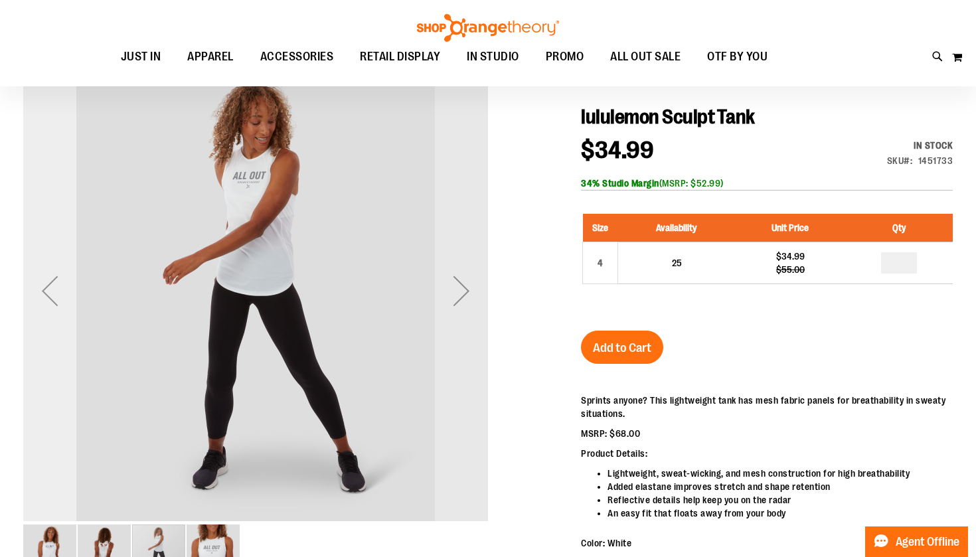
click at [43, 296] on div "Previous" at bounding box center [49, 290] width 53 height 53
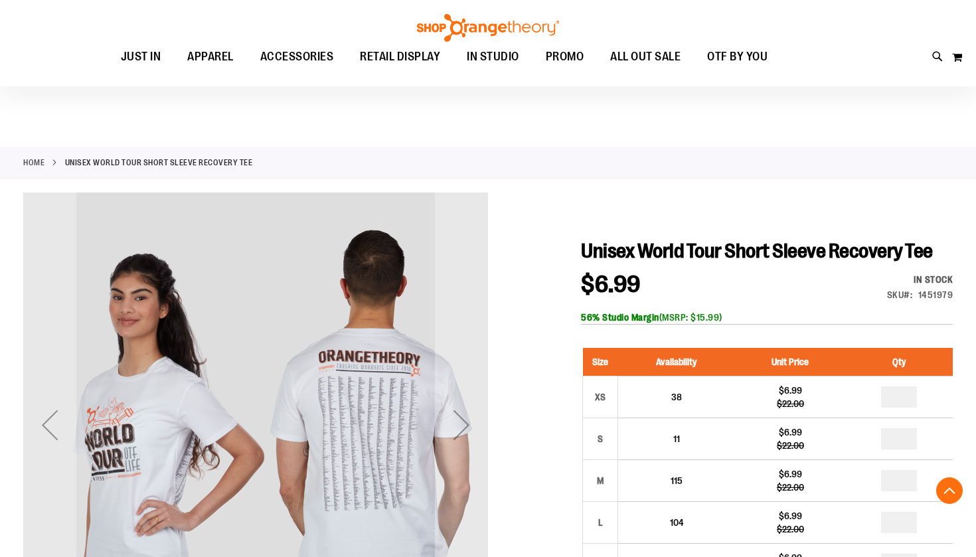
scroll to position [857, 0]
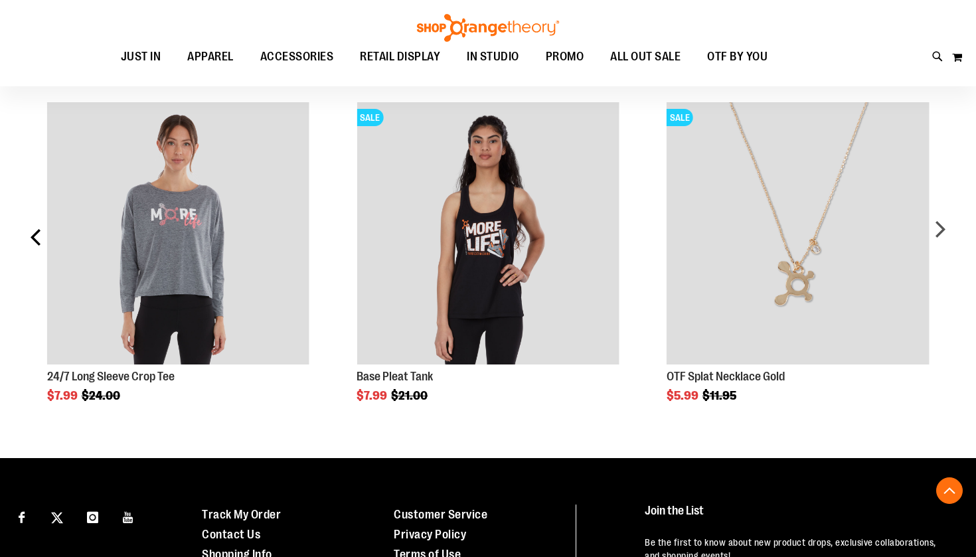
click at [30, 259] on div "prev" at bounding box center [36, 241] width 27 height 319
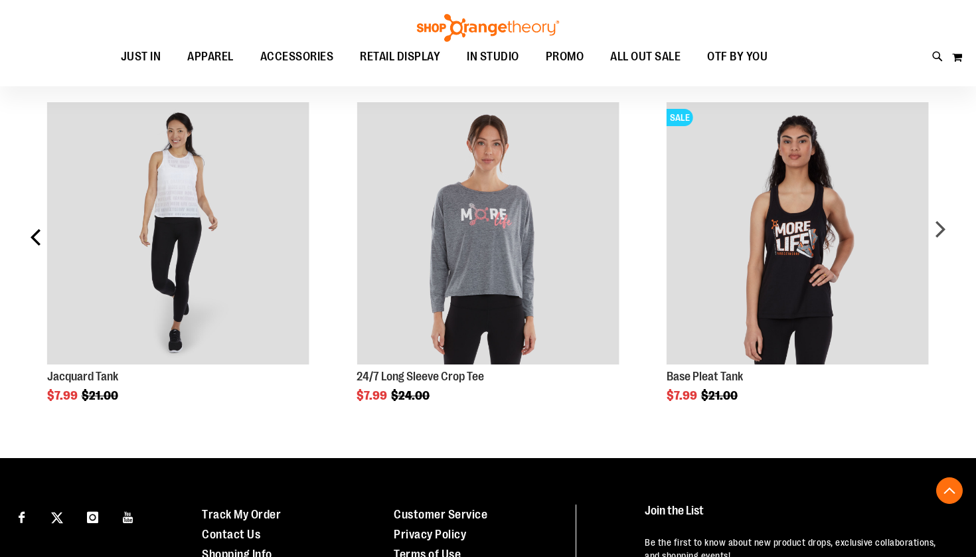
click at [31, 259] on div "prev" at bounding box center [36, 241] width 27 height 319
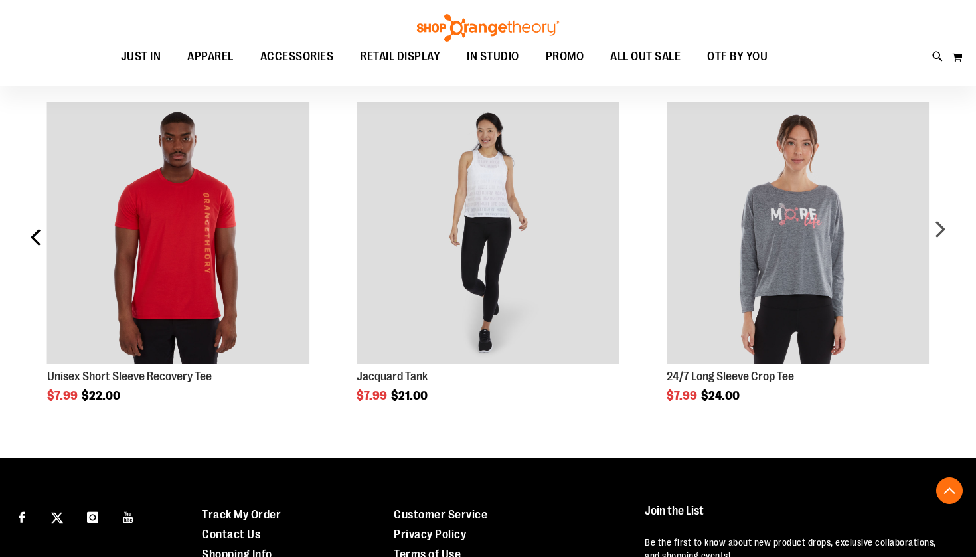
click at [33, 260] on div "prev" at bounding box center [36, 241] width 27 height 319
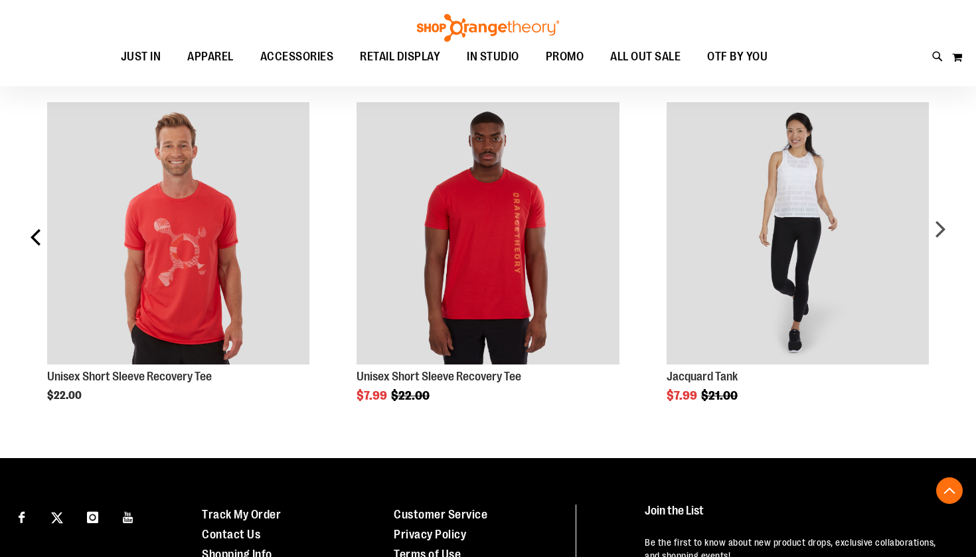
click at [34, 260] on div "prev" at bounding box center [36, 241] width 27 height 319
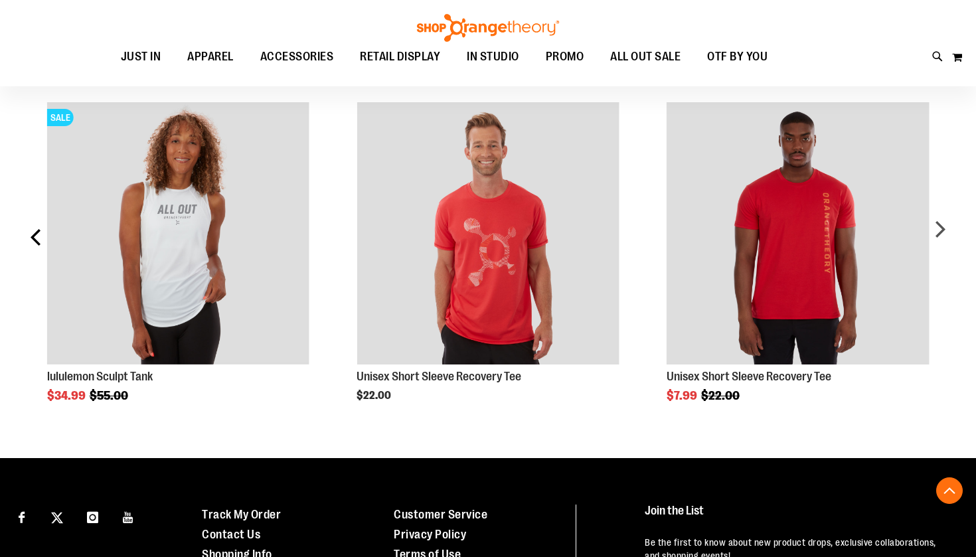
click at [34, 260] on div "prev" at bounding box center [36, 241] width 27 height 319
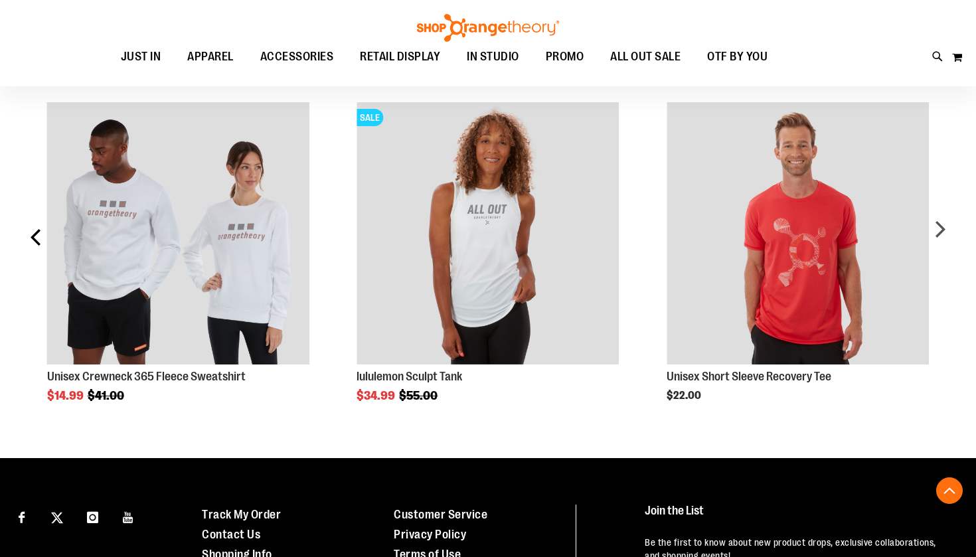
click at [35, 260] on div "prev" at bounding box center [36, 241] width 27 height 319
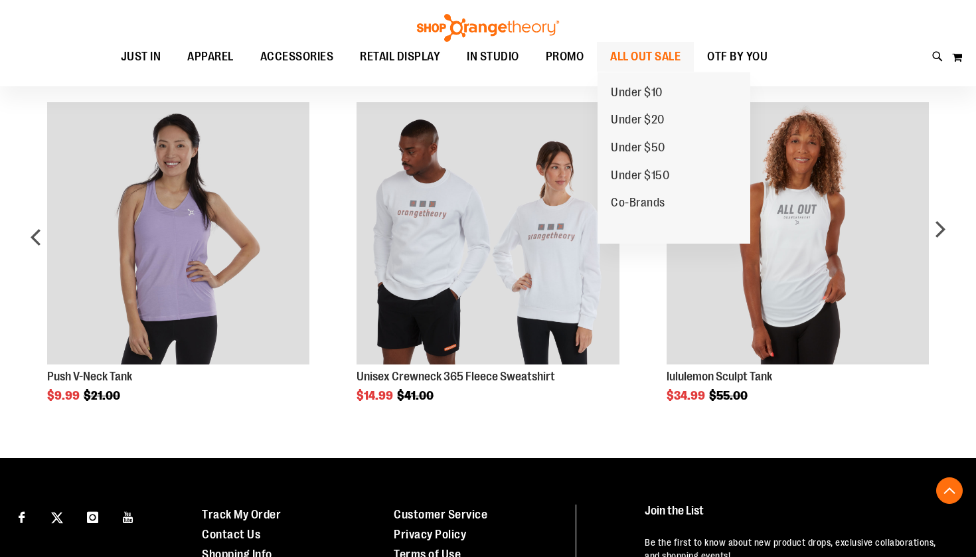
click at [642, 60] on span "ALL OUT SALE" at bounding box center [645, 57] width 70 height 30
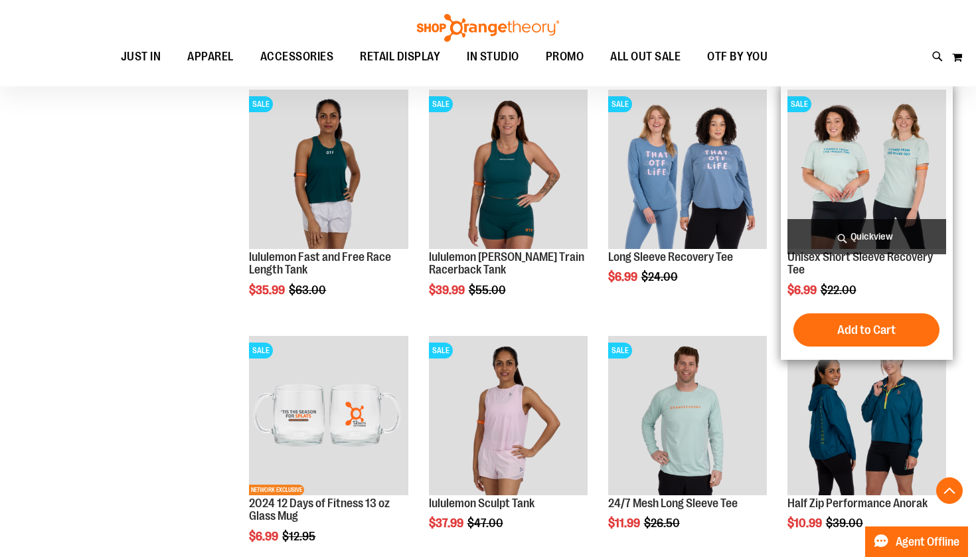
scroll to position [1170, 0]
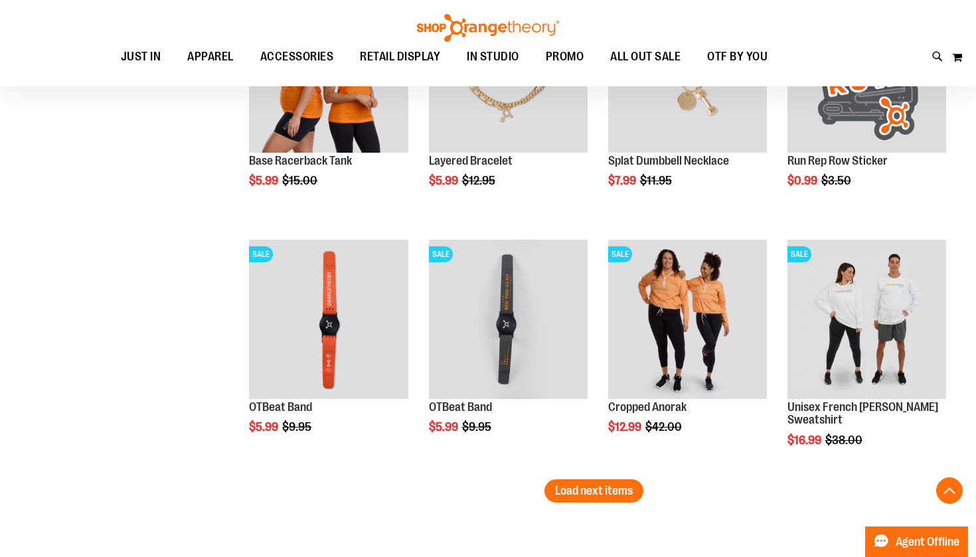
scroll to position [2003, 0]
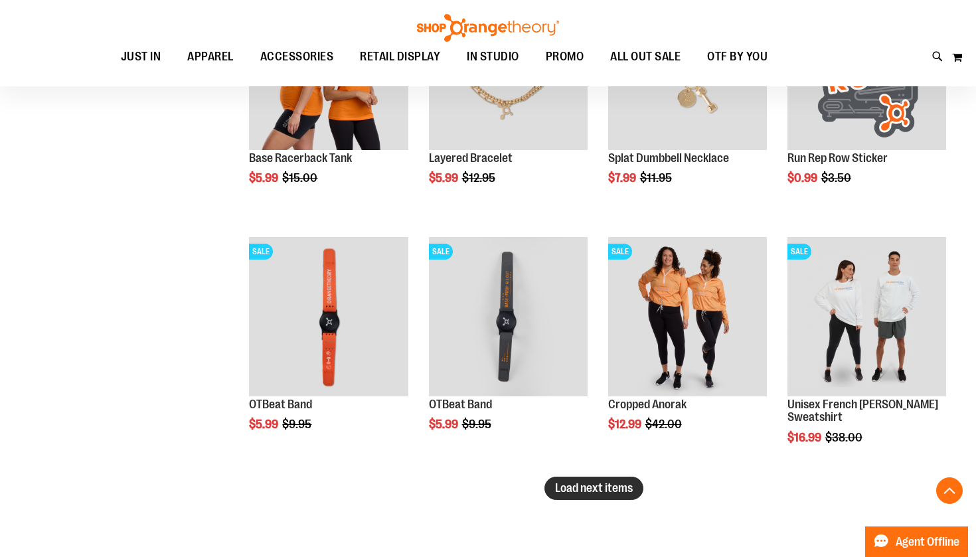
click at [573, 486] on span "Load next items" at bounding box center [594, 487] width 78 height 13
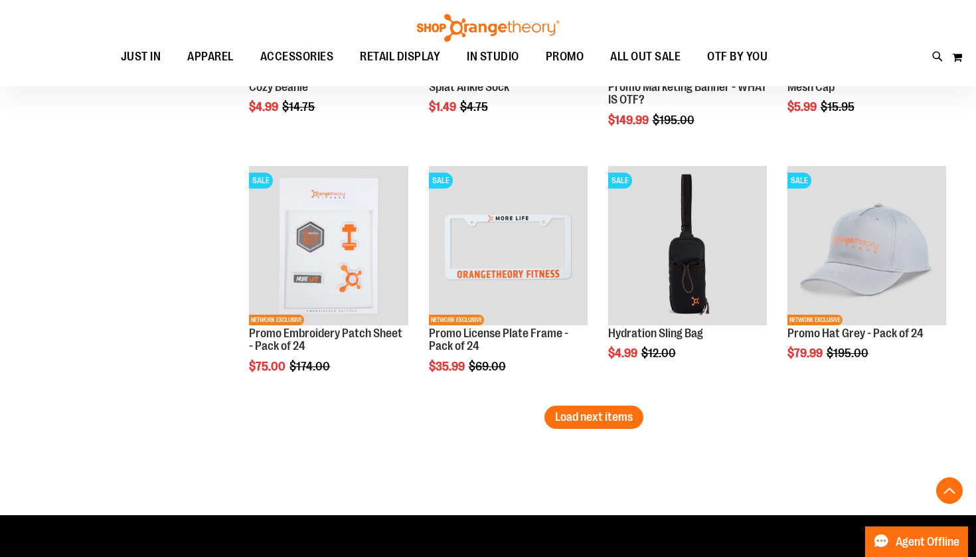
scroll to position [2827, 0]
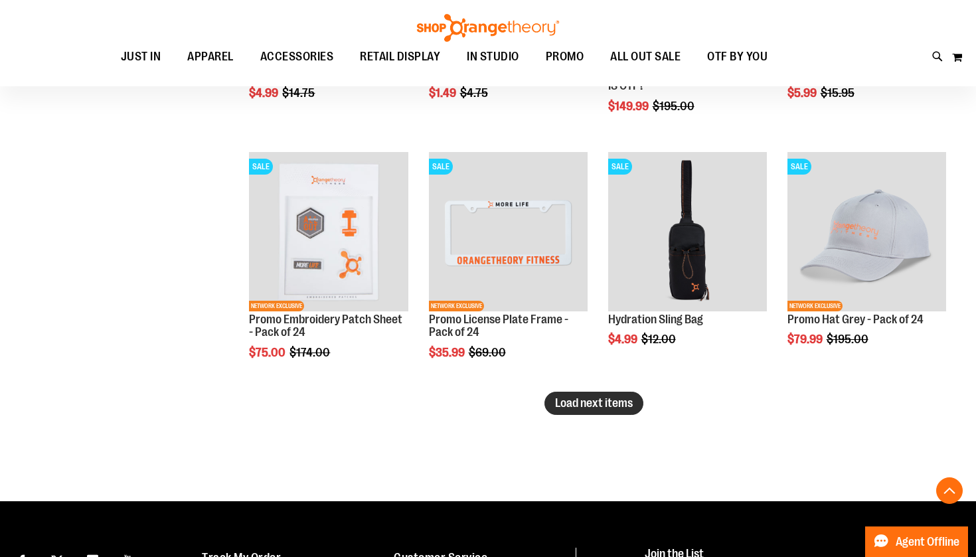
click at [580, 406] on span "Load next items" at bounding box center [594, 402] width 78 height 13
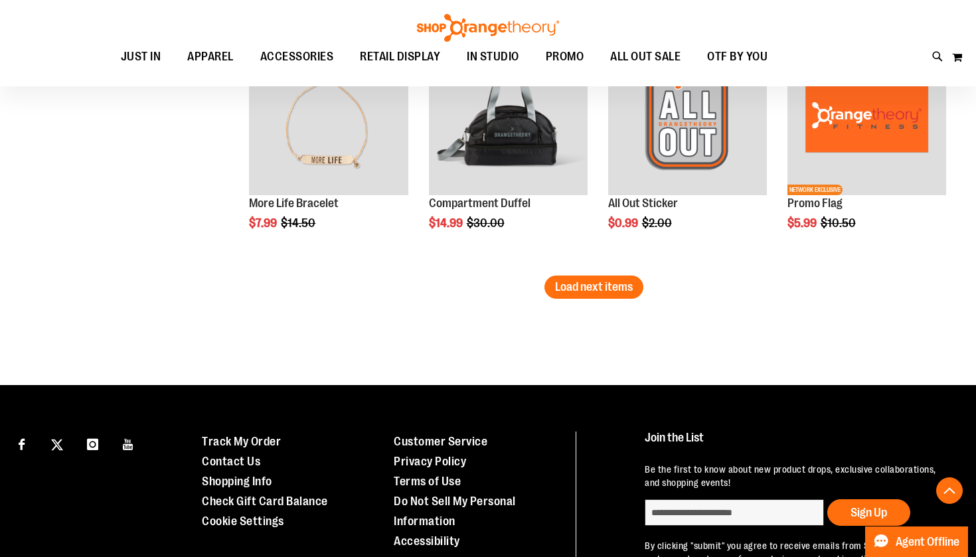
scroll to position [3661, 0]
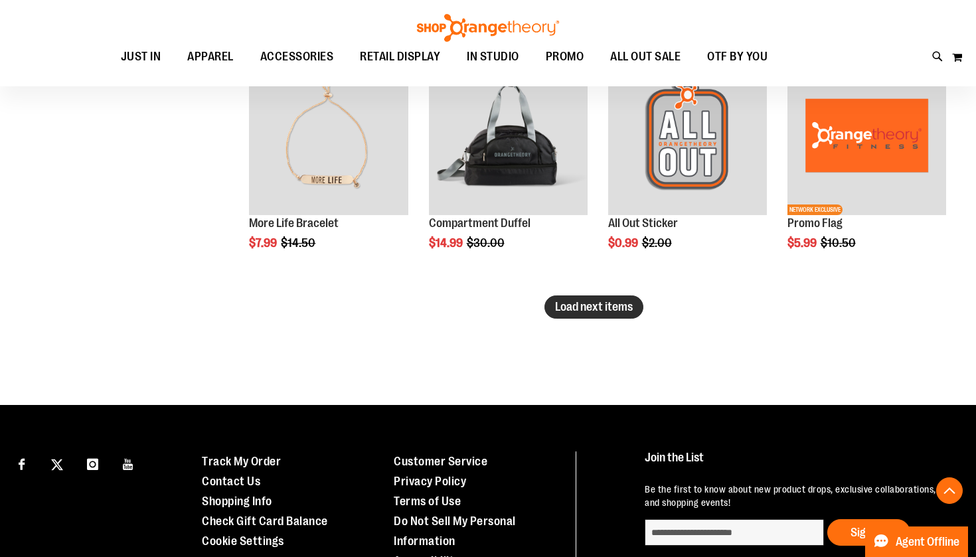
click at [611, 313] on span "Load next items" at bounding box center [594, 306] width 78 height 13
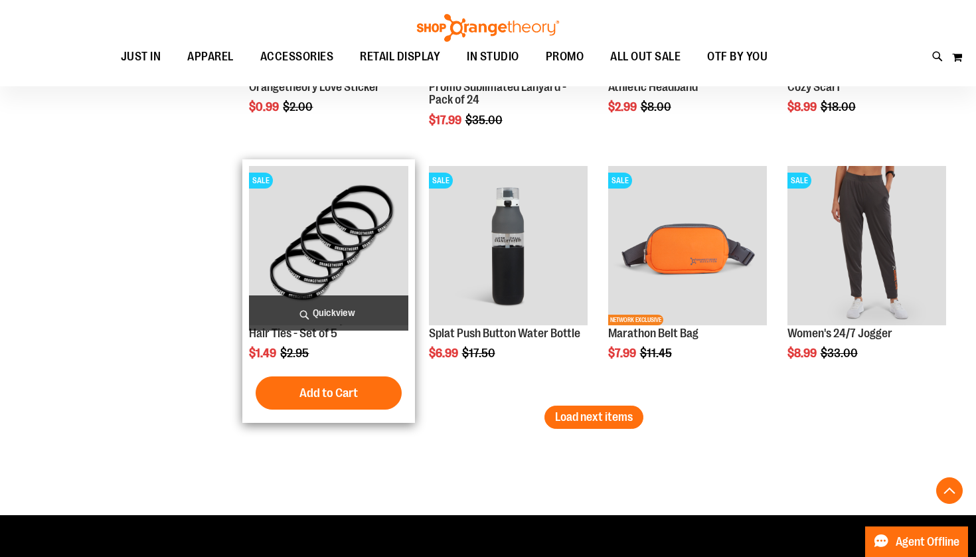
scroll to position [4291, 0]
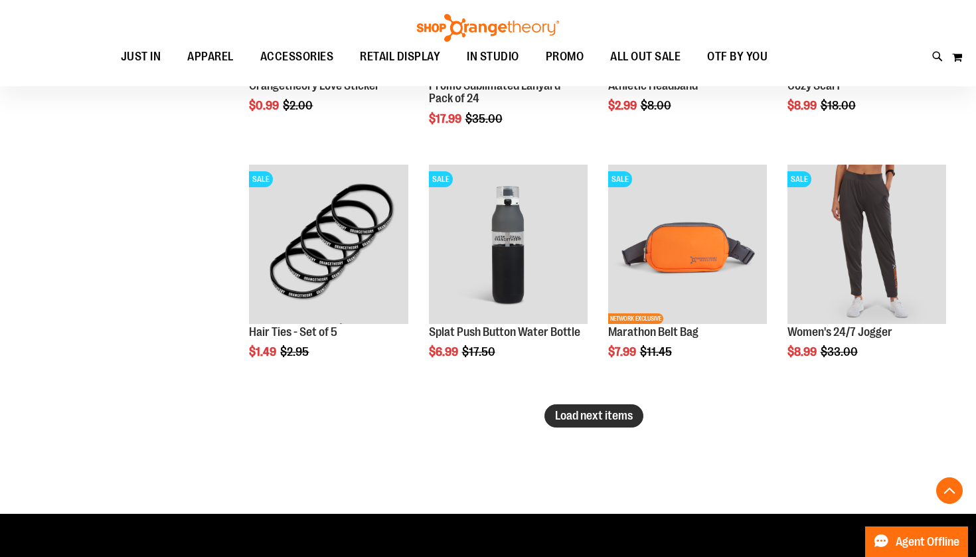
click at [587, 418] on span "Load next items" at bounding box center [594, 415] width 78 height 13
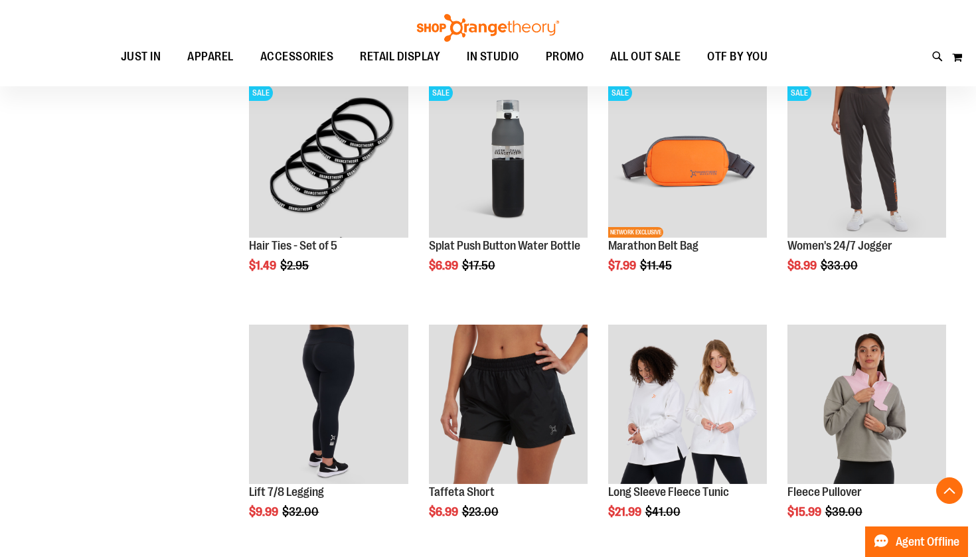
scroll to position [4378, 0]
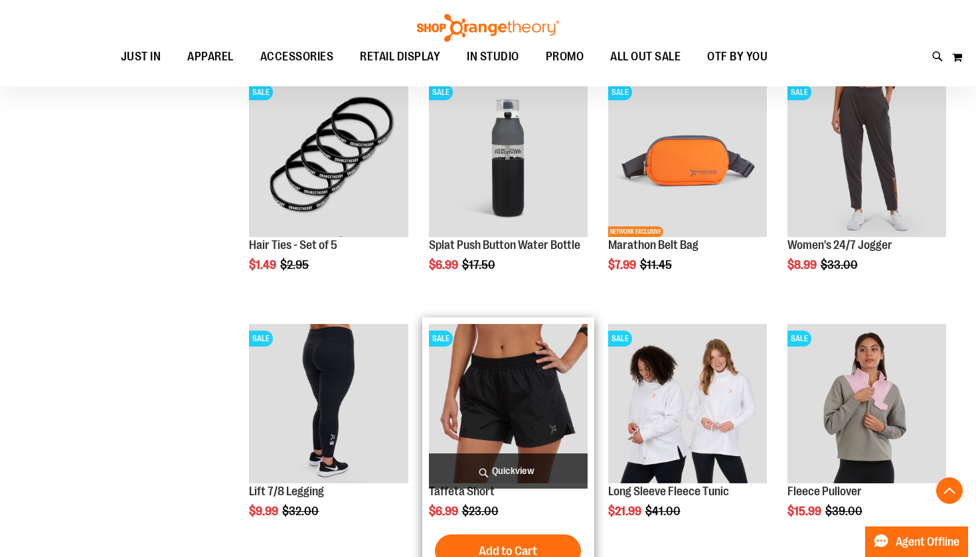
click at [504, 364] on img "product" at bounding box center [508, 403] width 159 height 159
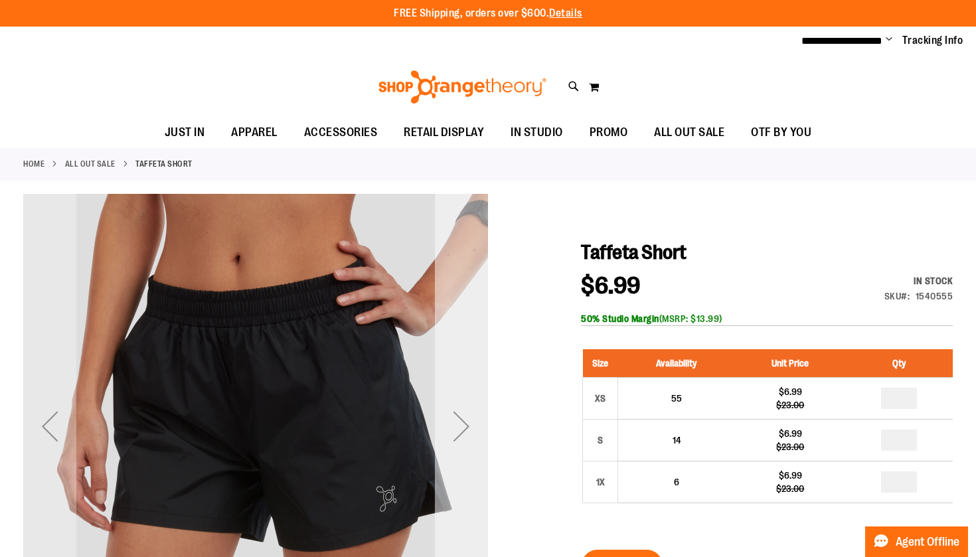
click at [460, 437] on div "Next" at bounding box center [461, 426] width 53 height 53
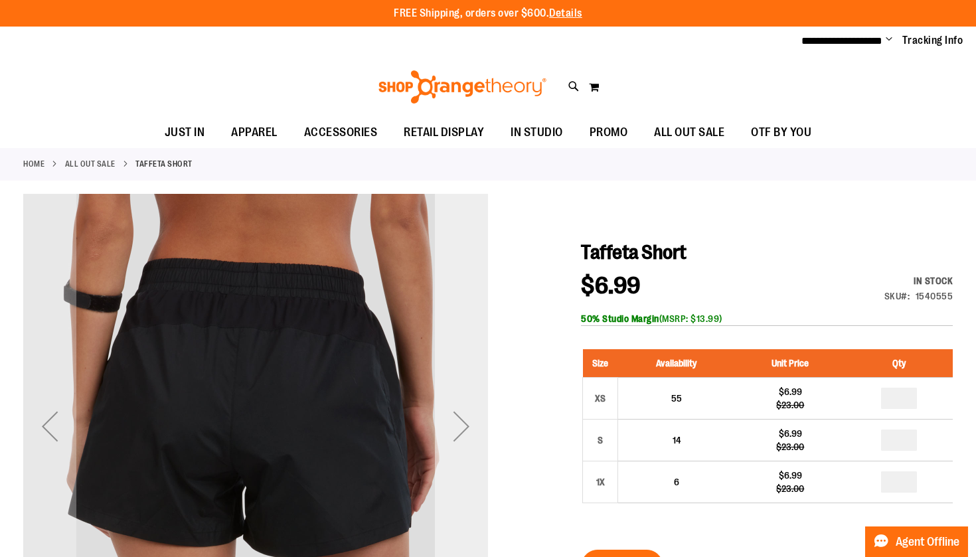
click at [460, 437] on div "Next" at bounding box center [461, 426] width 53 height 53
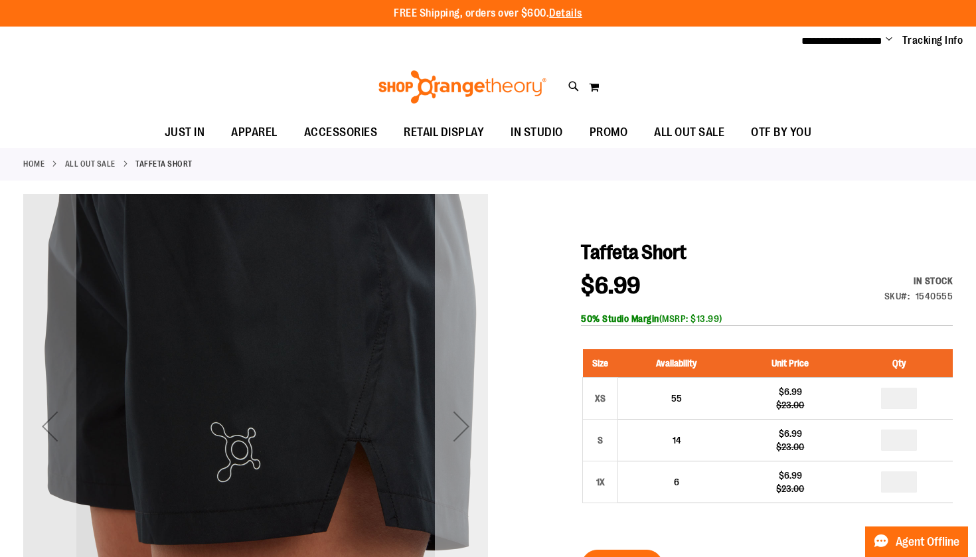
click at [460, 437] on div "Next" at bounding box center [461, 426] width 53 height 53
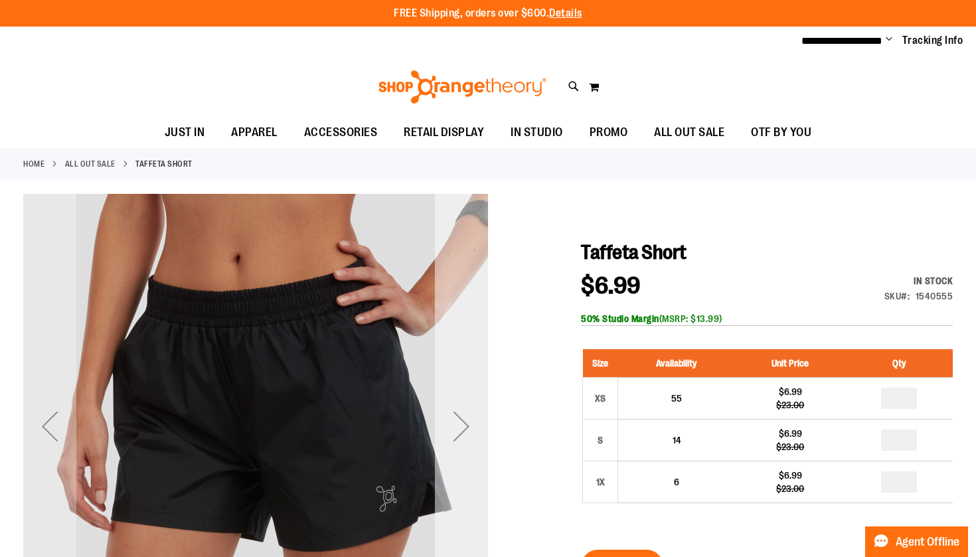
click at [460, 437] on div "Next" at bounding box center [461, 426] width 53 height 53
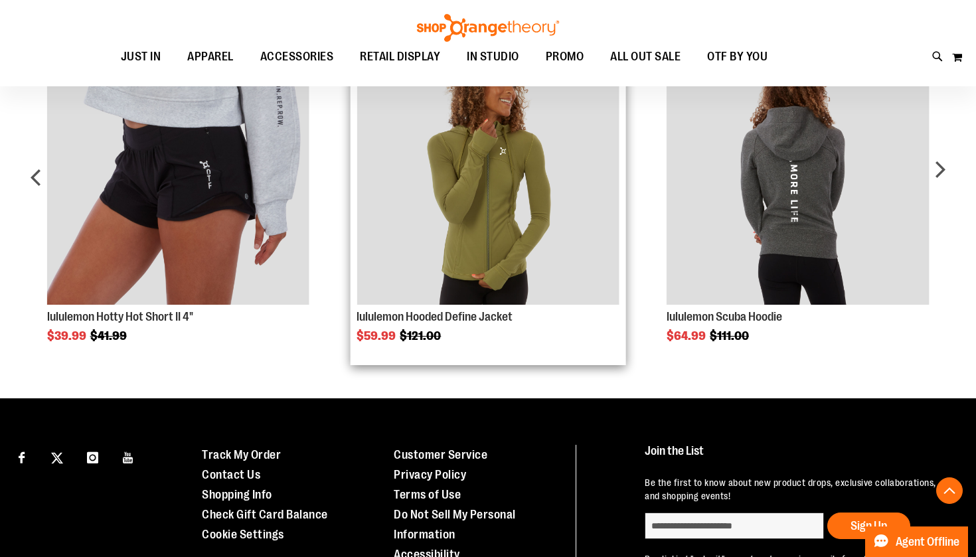
scroll to position [958, 0]
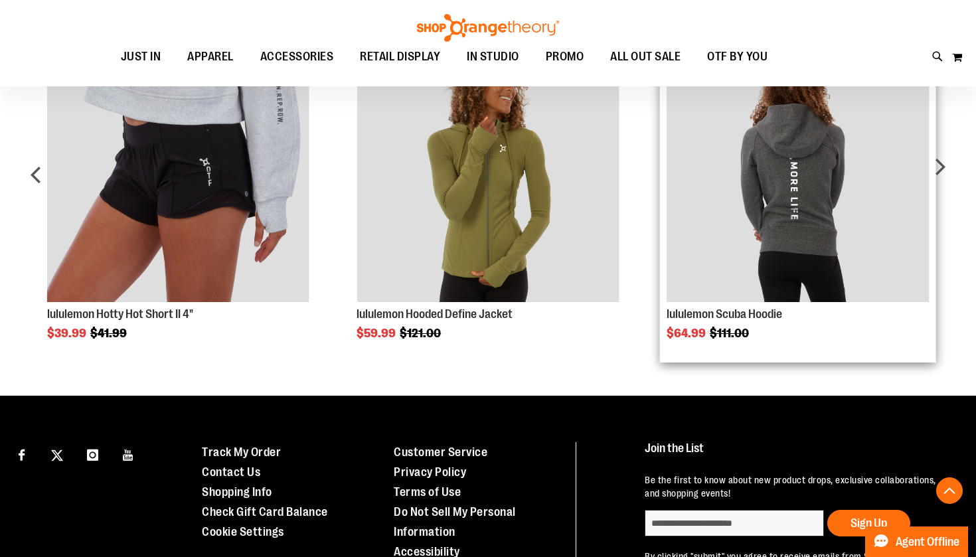
click at [767, 269] on img "Product Page Link" at bounding box center [797, 171] width 262 height 262
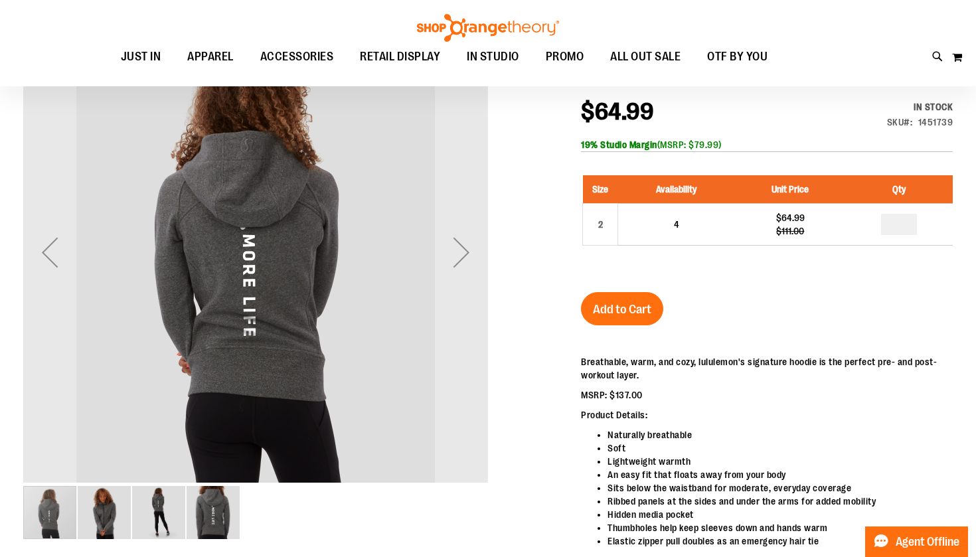
scroll to position [48, 0]
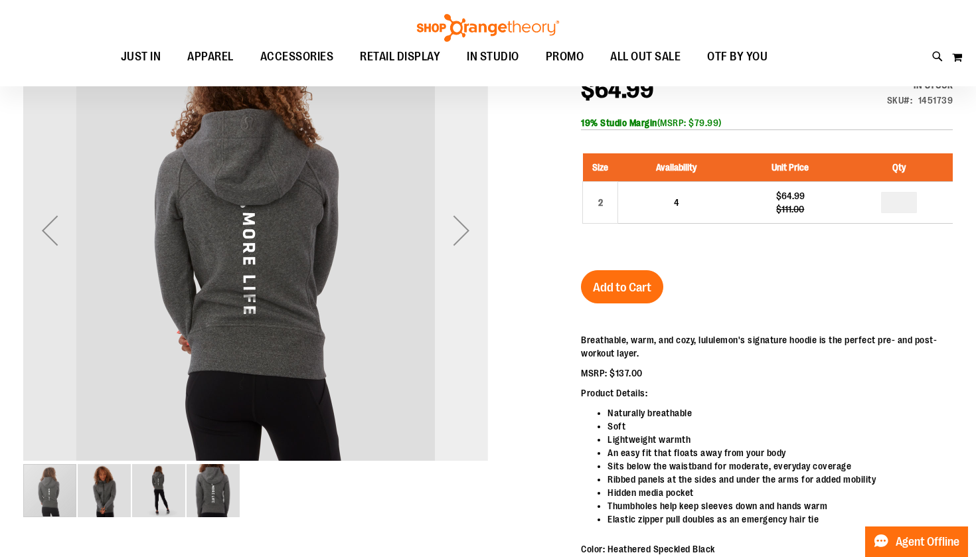
click at [444, 229] on div "Next" at bounding box center [461, 230] width 53 height 53
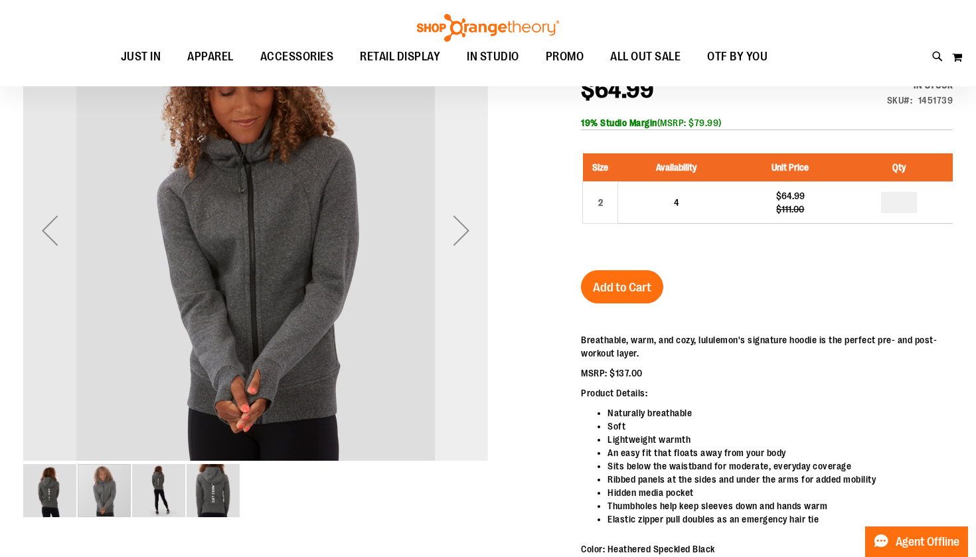
click at [449, 231] on div "Next" at bounding box center [461, 230] width 53 height 53
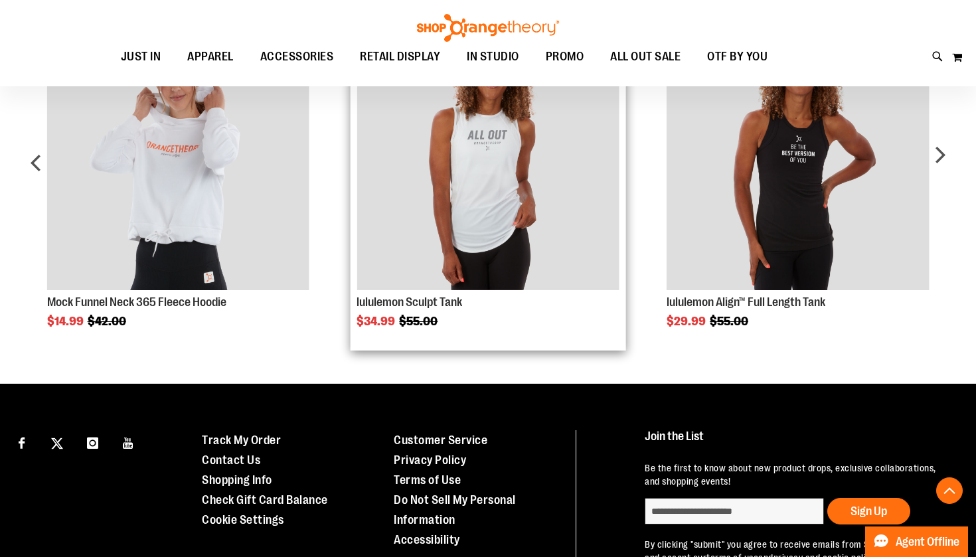
scroll to position [1171, 0]
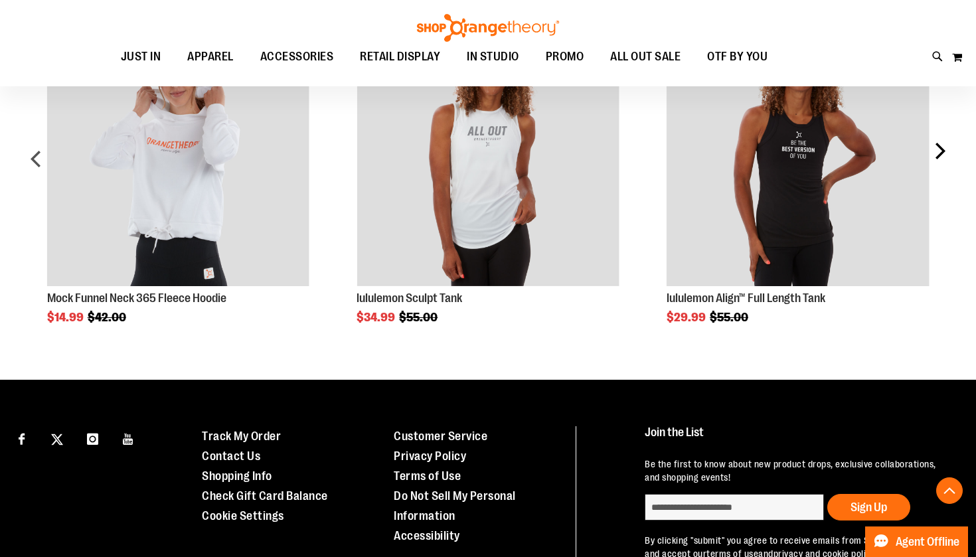
click at [936, 150] on div "next" at bounding box center [939, 163] width 27 height 319
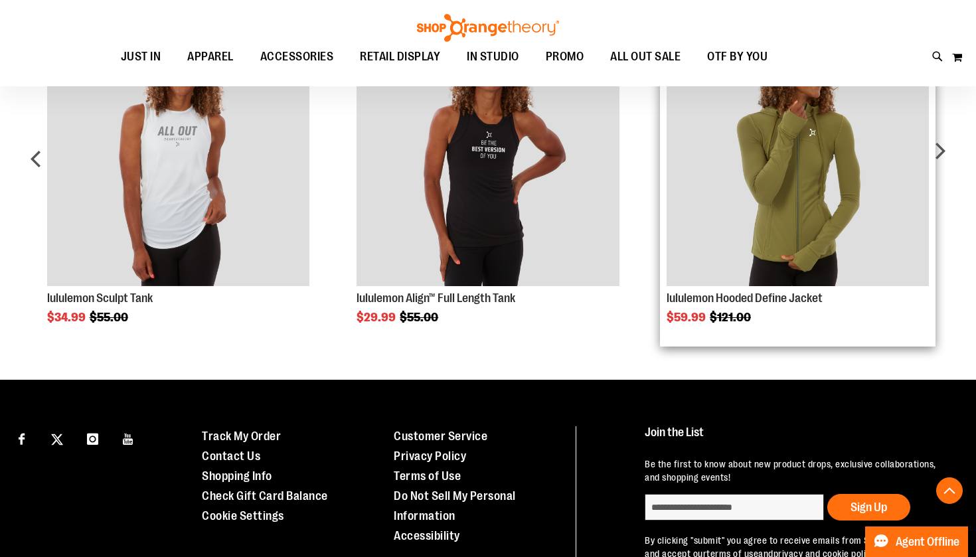
scroll to position [1151, 0]
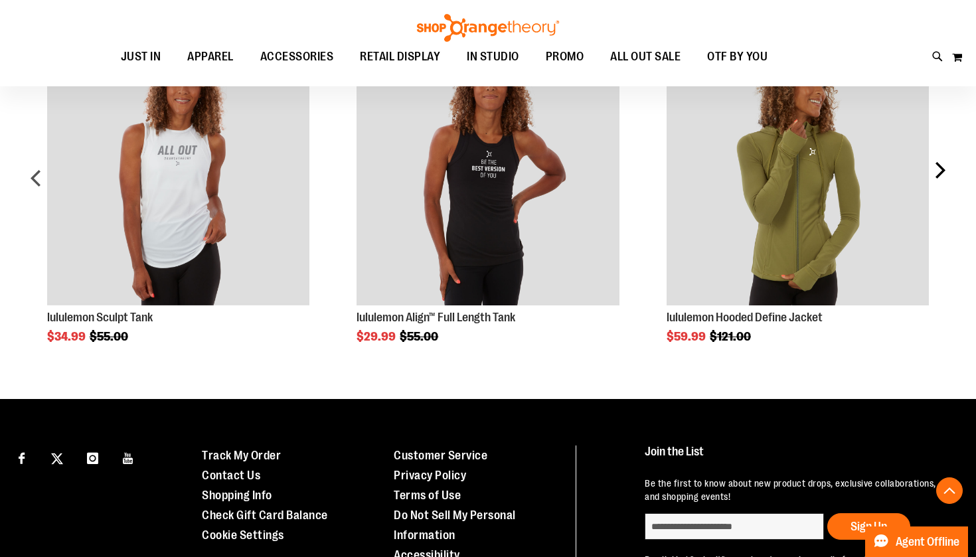
click at [942, 168] on div "next" at bounding box center [939, 182] width 27 height 319
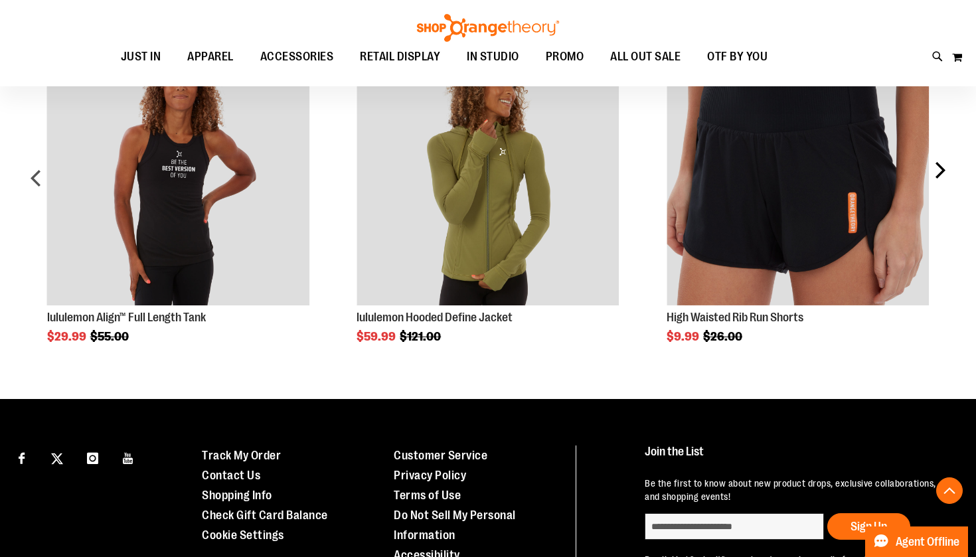
click at [933, 165] on div "next" at bounding box center [939, 182] width 27 height 319
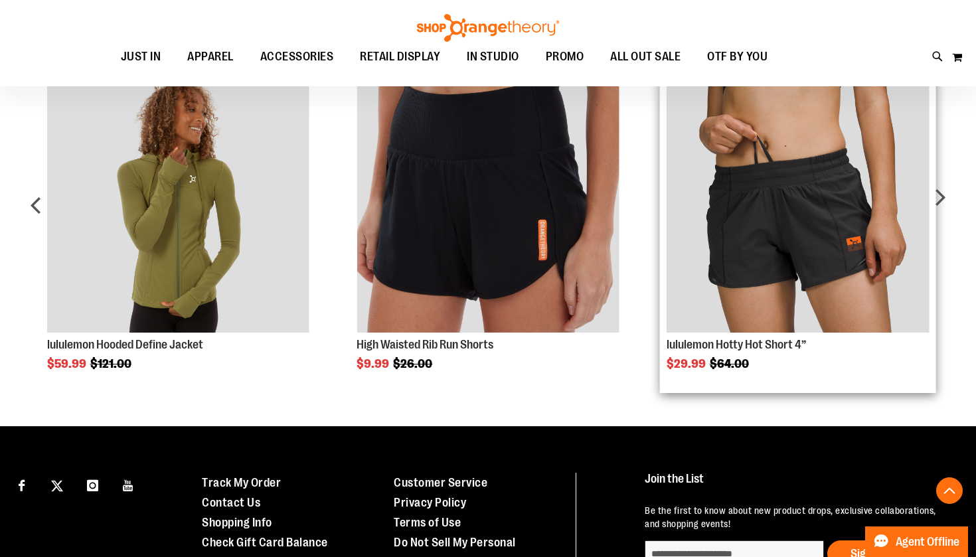
scroll to position [1122, 0]
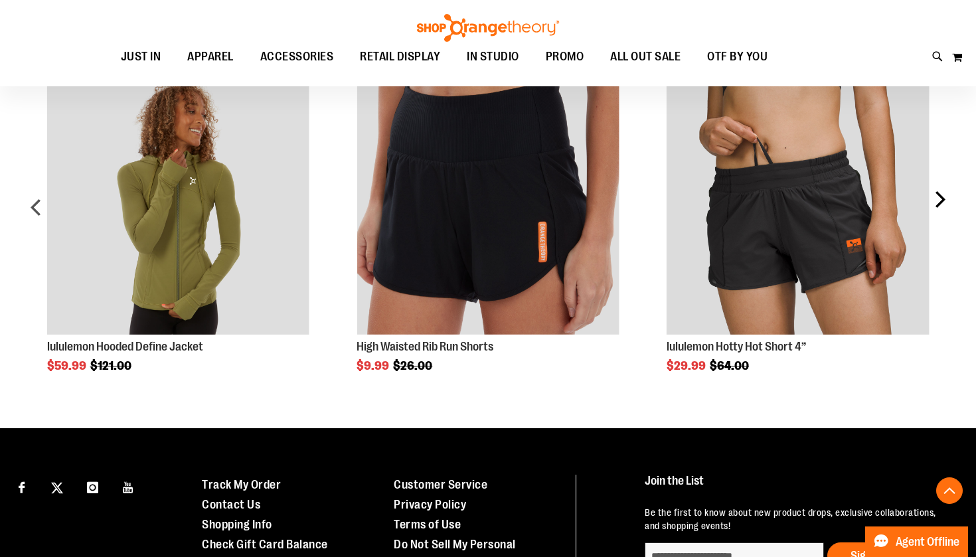
click at [938, 203] on div "next" at bounding box center [939, 211] width 27 height 319
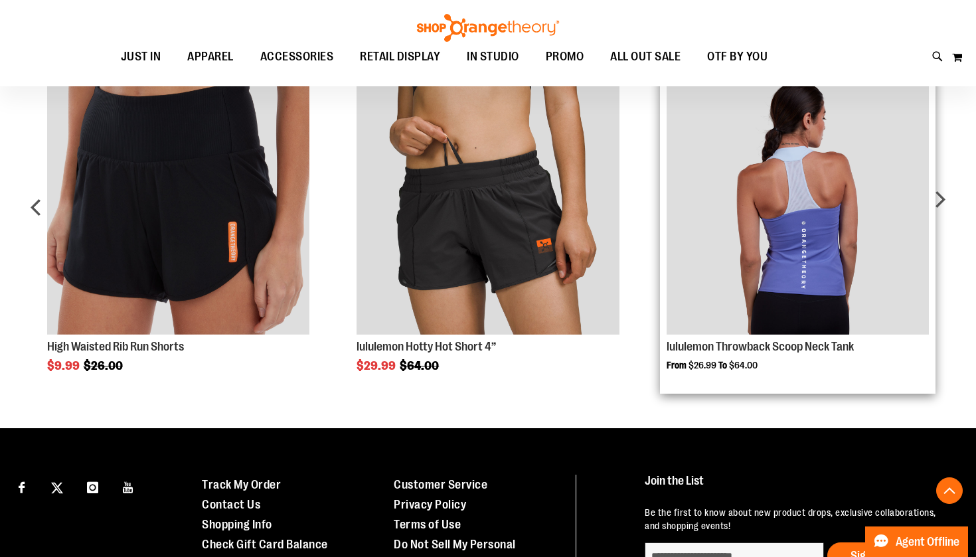
click at [827, 223] on img "Product Page Link" at bounding box center [797, 203] width 262 height 262
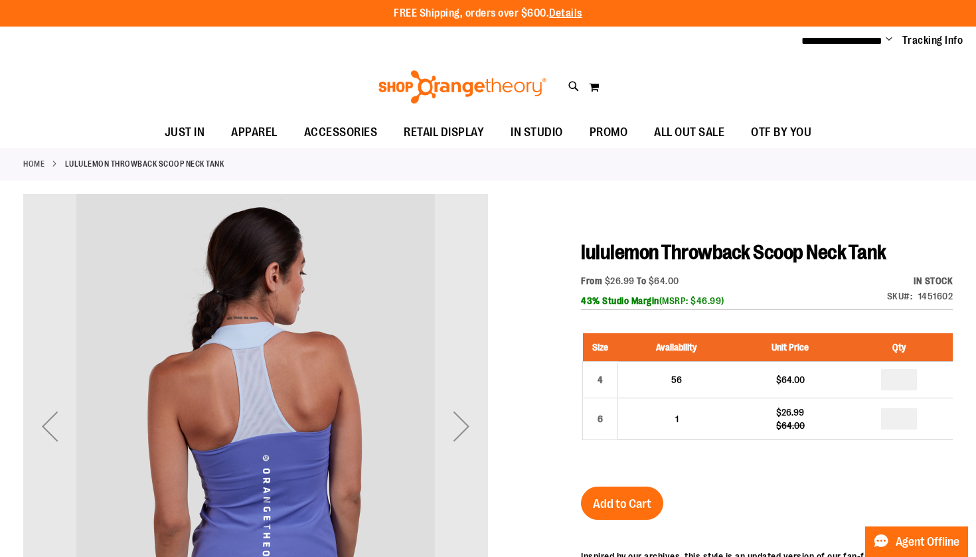
scroll to position [7, 0]
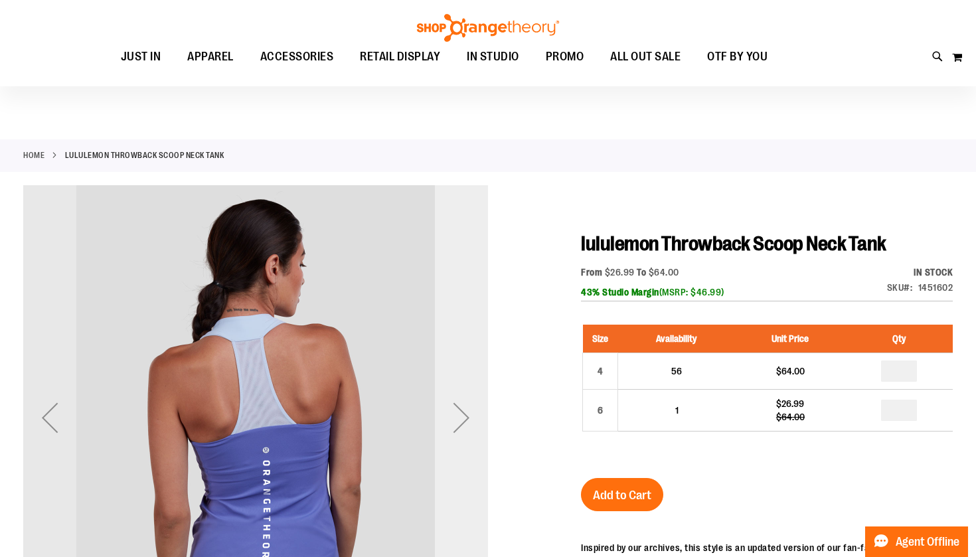
click at [453, 410] on div "Next" at bounding box center [461, 417] width 53 height 53
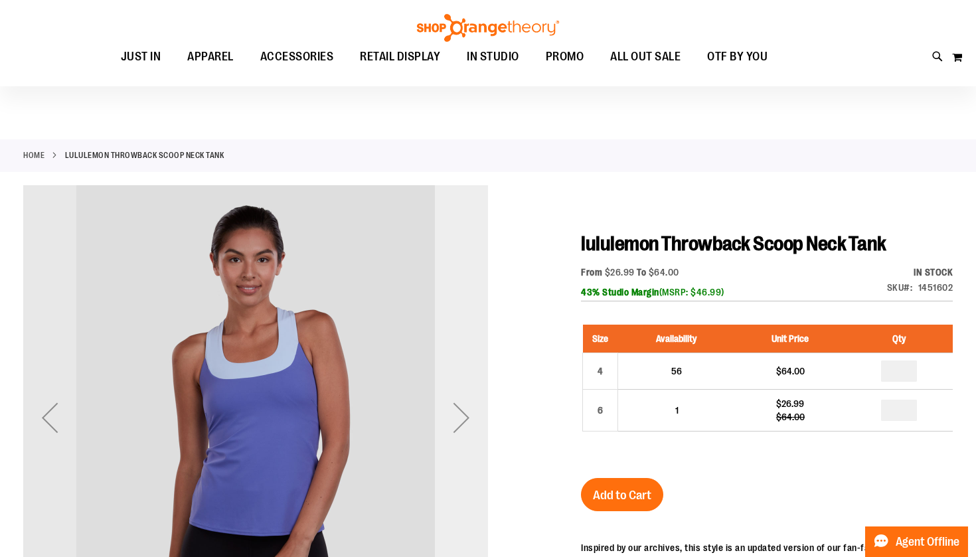
click at [453, 410] on div "Next" at bounding box center [461, 417] width 53 height 53
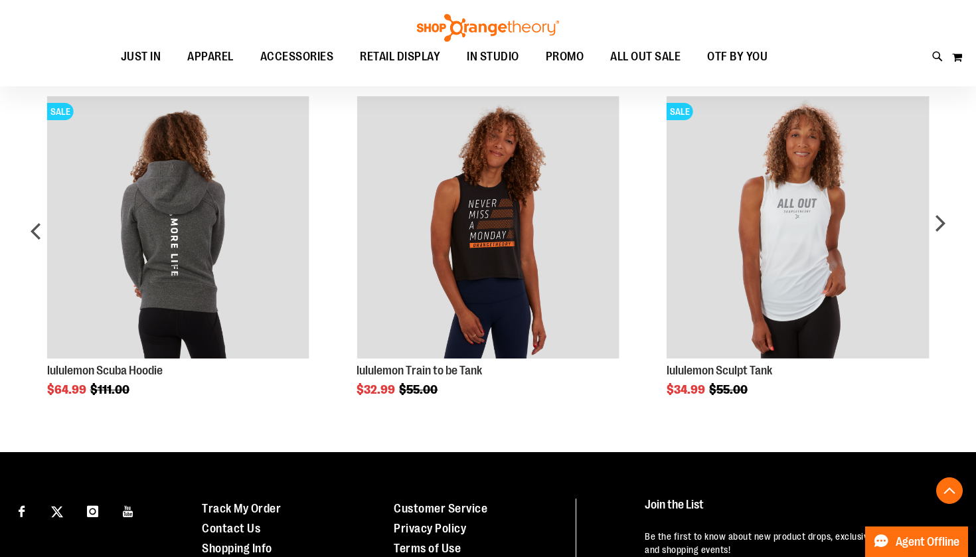
scroll to position [1094, 0]
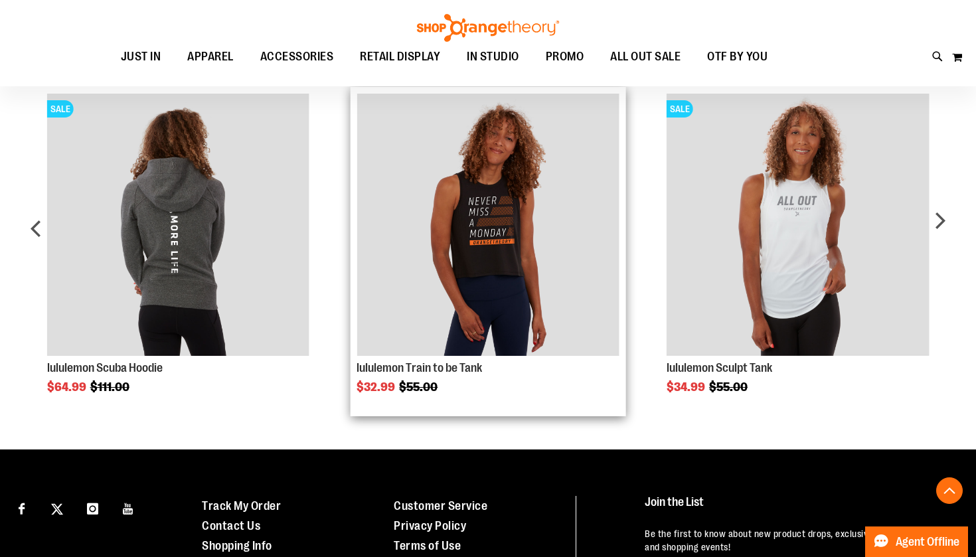
click at [530, 290] on img "Product Page Link" at bounding box center [487, 225] width 262 height 262
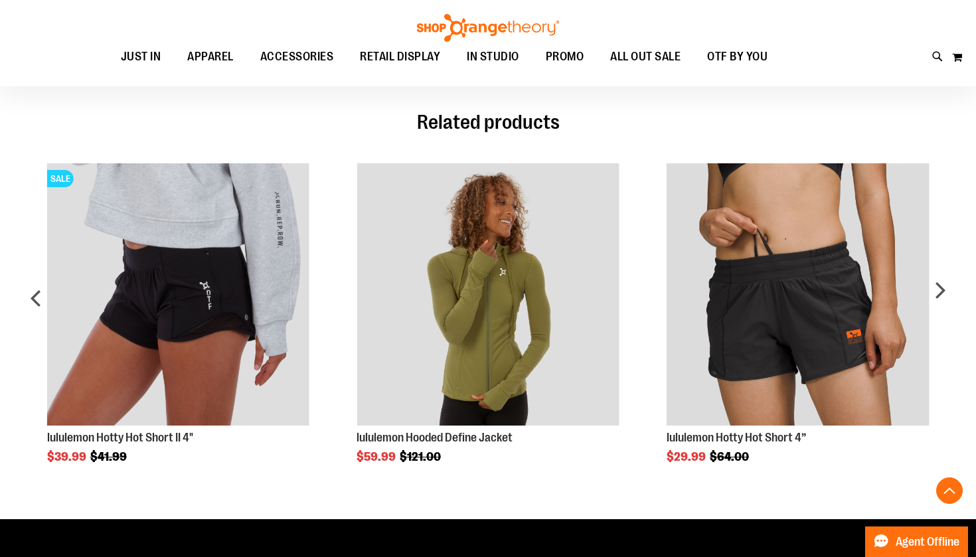
scroll to position [722, 0]
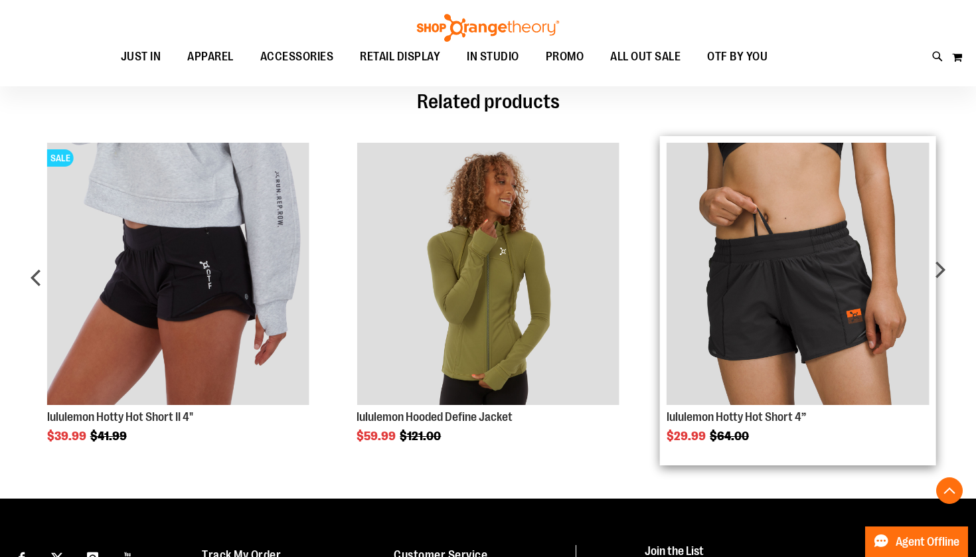
click at [775, 277] on img "Product Page Link" at bounding box center [797, 274] width 262 height 262
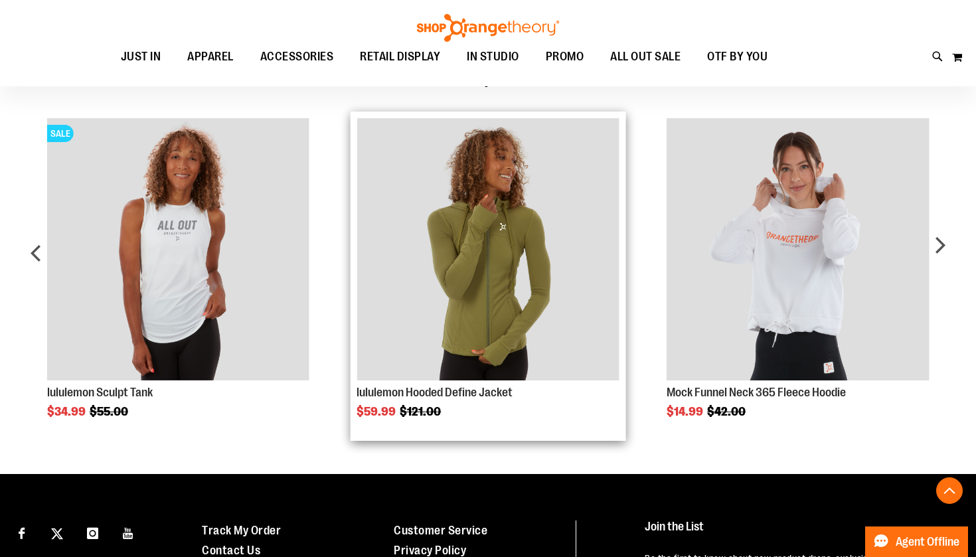
scroll to position [1242, 0]
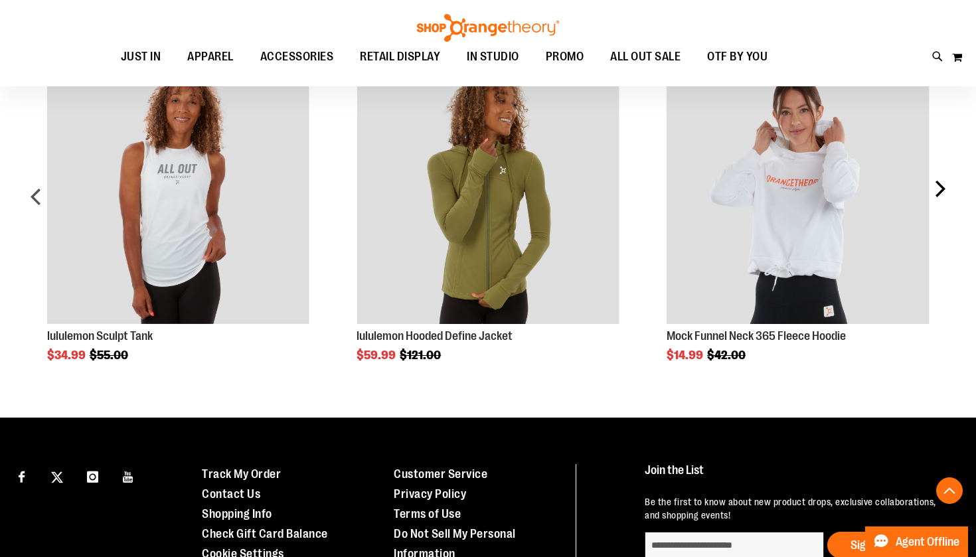
click at [941, 200] on div "next" at bounding box center [939, 201] width 27 height 319
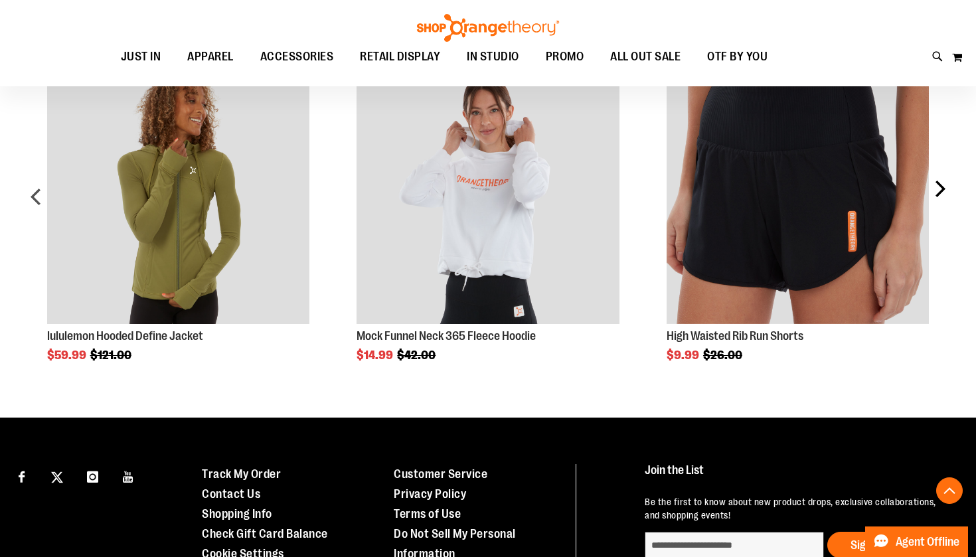
click at [941, 200] on div "next" at bounding box center [939, 201] width 27 height 319
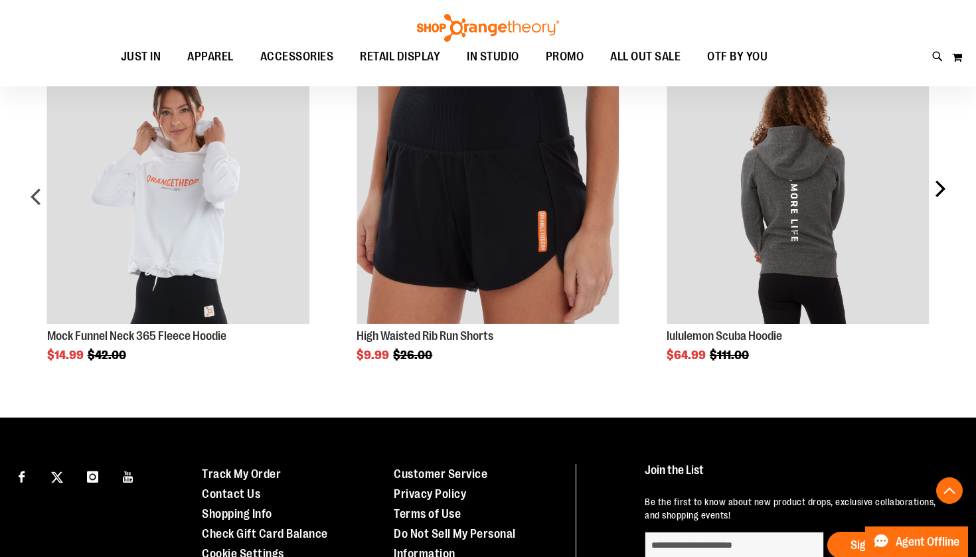
click at [941, 200] on div "next" at bounding box center [939, 201] width 27 height 319
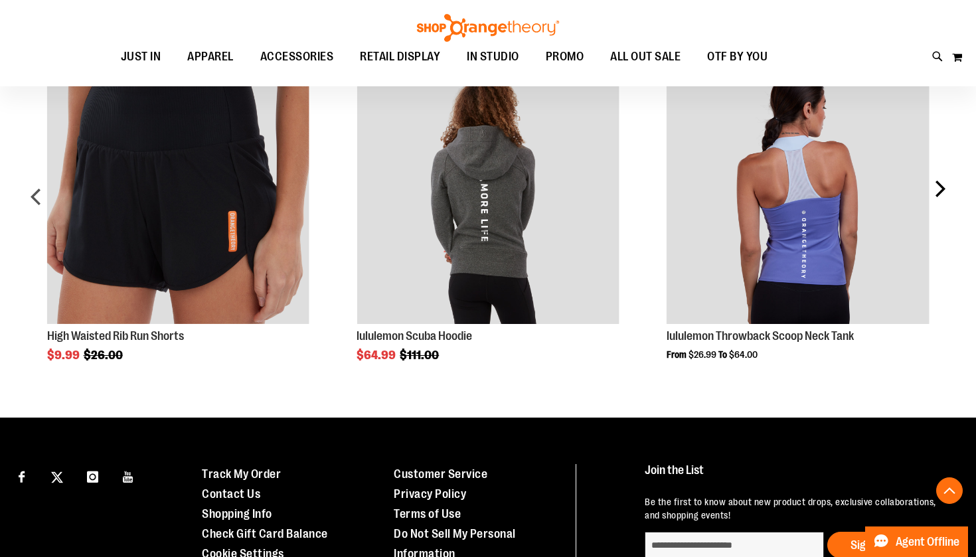
click at [941, 200] on div "next" at bounding box center [939, 201] width 27 height 319
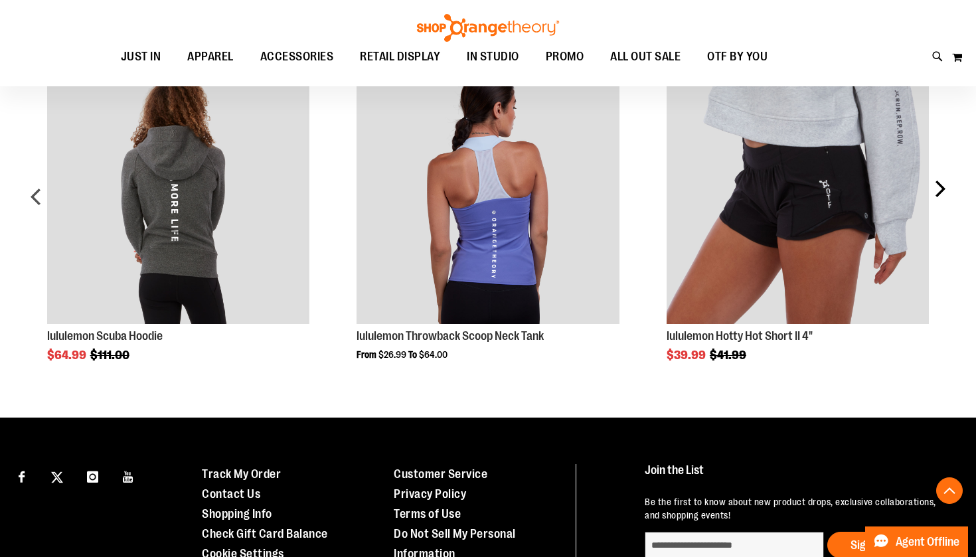
click at [941, 200] on div "next" at bounding box center [939, 201] width 27 height 319
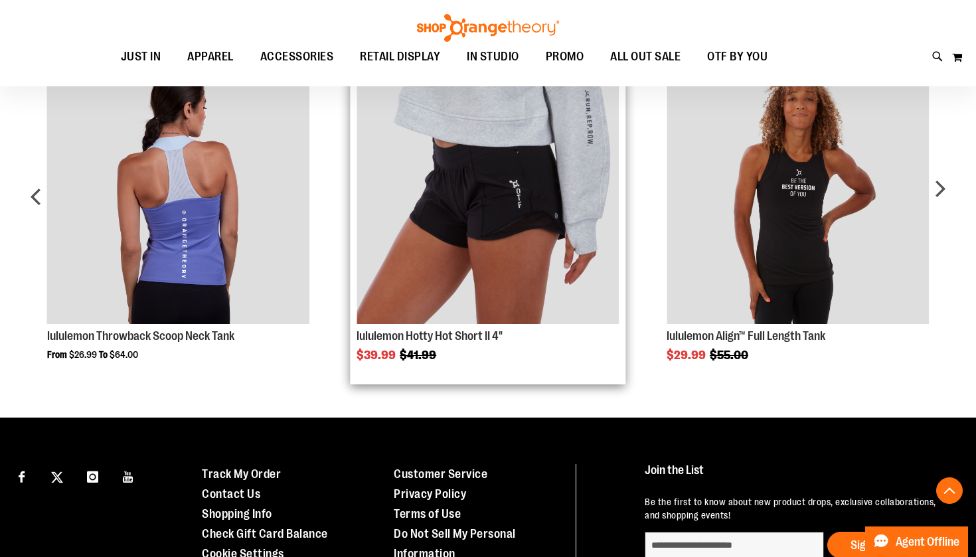
click at [534, 202] on img "Product Page Link" at bounding box center [487, 193] width 262 height 262
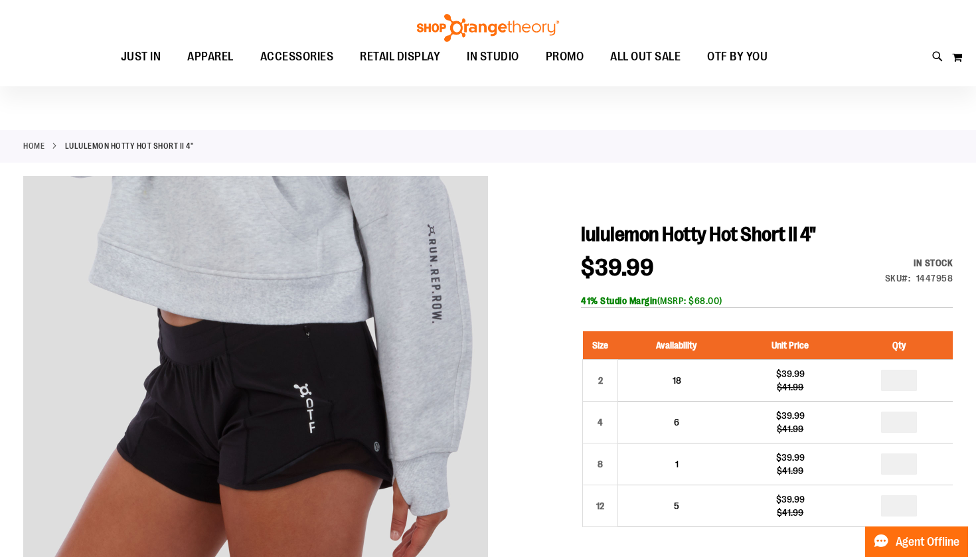
scroll to position [21, 0]
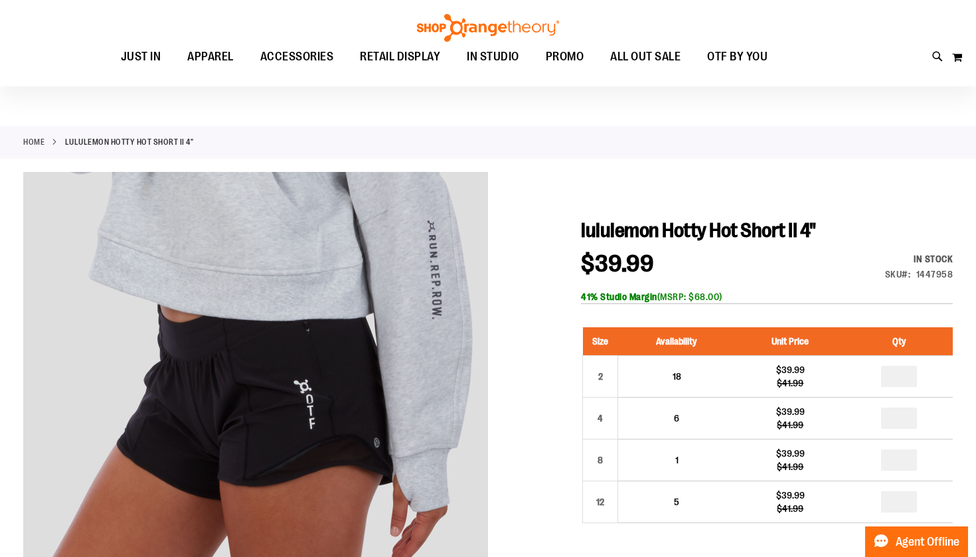
click at [796, 3] on div "Toggle Nav Search Popular Suggestions Advanced Search" at bounding box center [488, 43] width 976 height 86
